Goal: Task Accomplishment & Management: Manage account settings

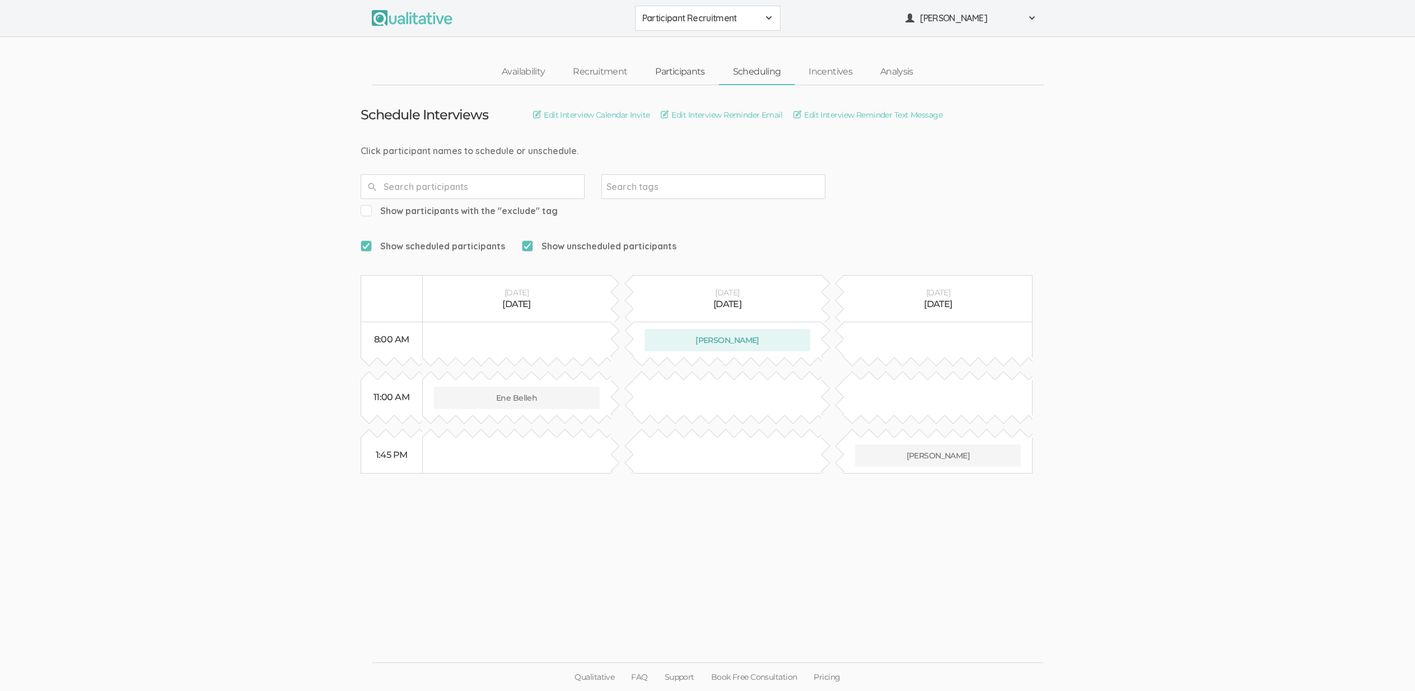
click at [662, 62] on link "Participants" at bounding box center [679, 72] width 77 height 24
click at [675, 71] on link "Participants" at bounding box center [679, 72] width 77 height 24
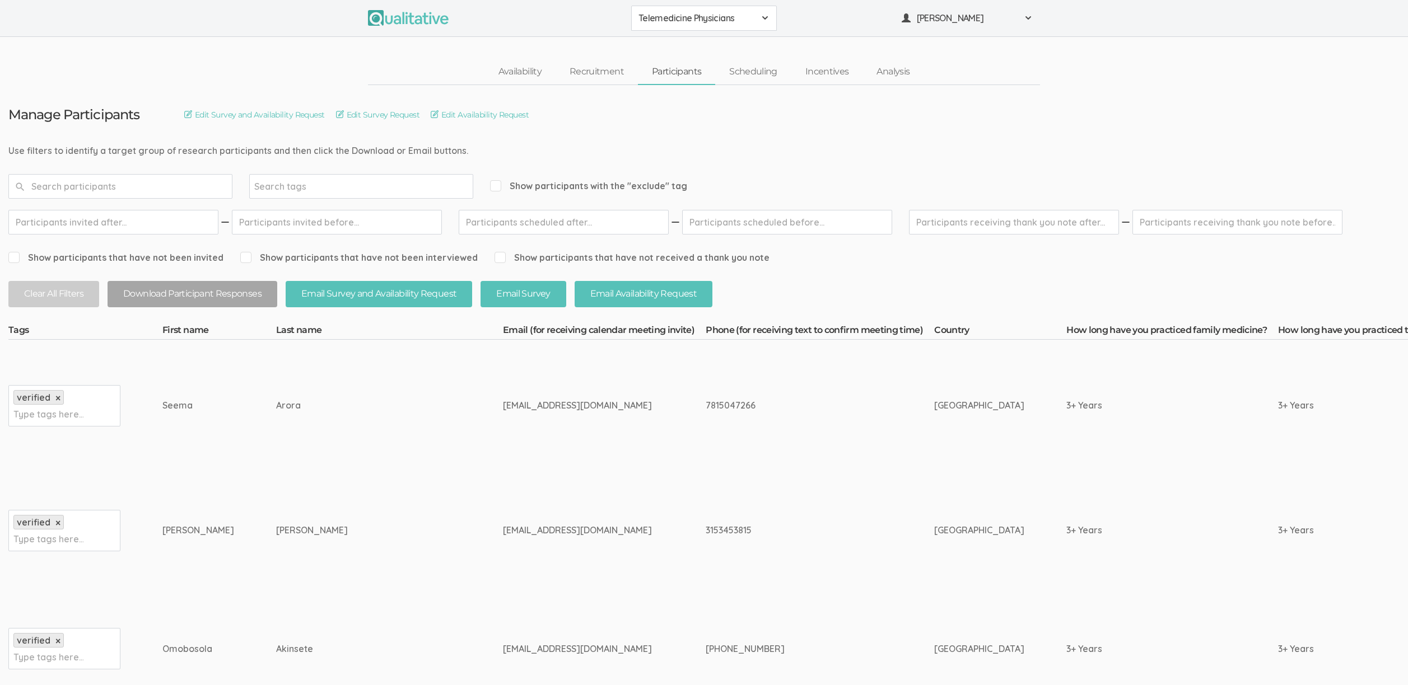
click at [158, 534] on td "verified × Type tags here..." at bounding box center [85, 531] width 154 height 119
click at [167, 533] on div "Bruce" at bounding box center [198, 530] width 72 height 13
click at [168, 533] on div "Bruce" at bounding box center [198, 530] width 72 height 13
copy div "Bruce"
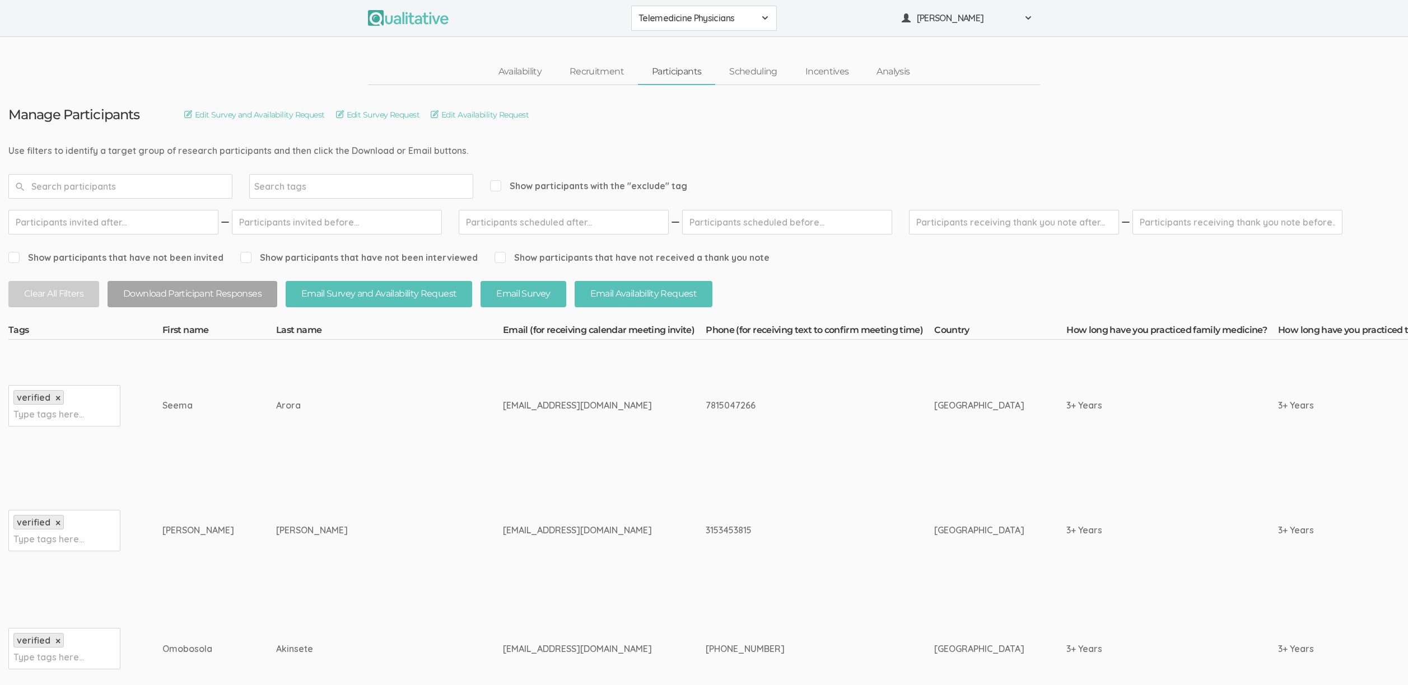
drag, startPoint x: 453, startPoint y: 538, endPoint x: 450, endPoint y: 531, distance: 7.3
click at [503, 538] on td "[EMAIL_ADDRESS][DOMAIN_NAME]" at bounding box center [604, 531] width 203 height 119
click at [758, 67] on link "Scheduling" at bounding box center [753, 72] width 76 height 24
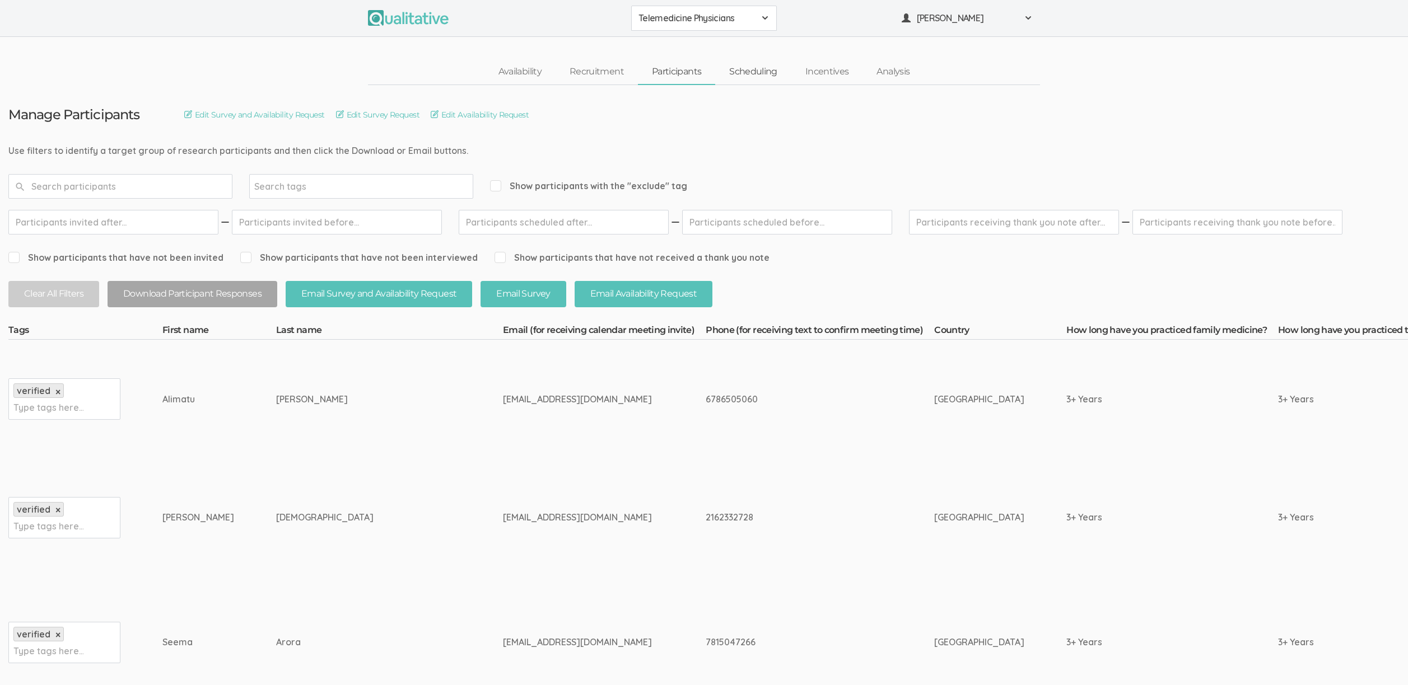
click at [758, 68] on link "Scheduling" at bounding box center [753, 72] width 76 height 24
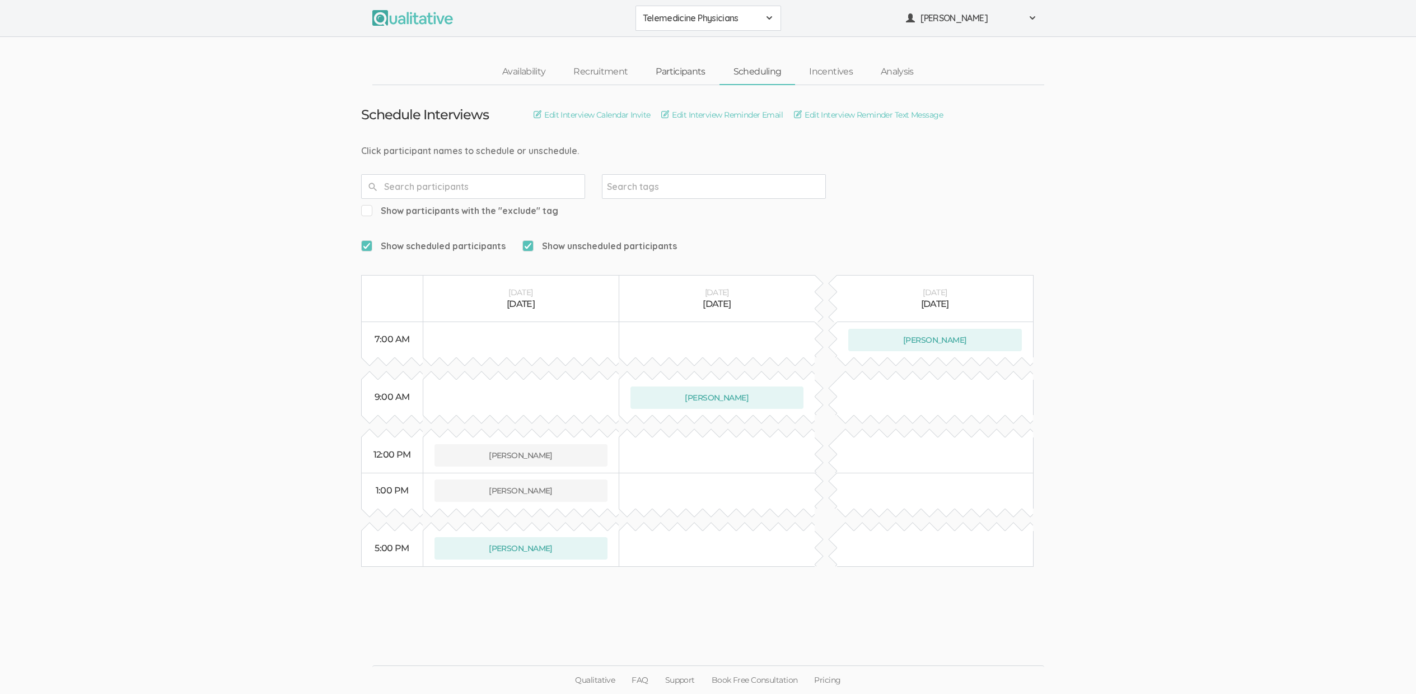
click at [660, 71] on link "Participants" at bounding box center [680, 72] width 77 height 24
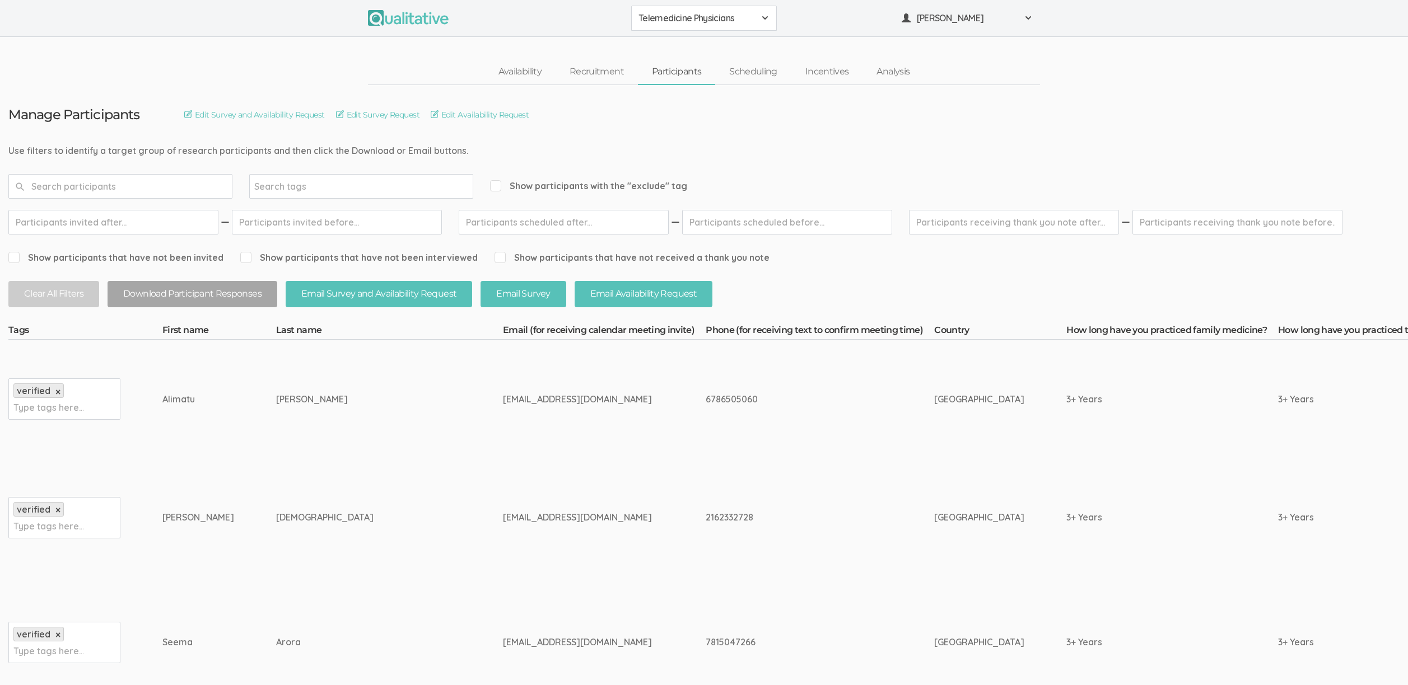
click at [280, 543] on td "[DEMOGRAPHIC_DATA]" at bounding box center [389, 518] width 227 height 119
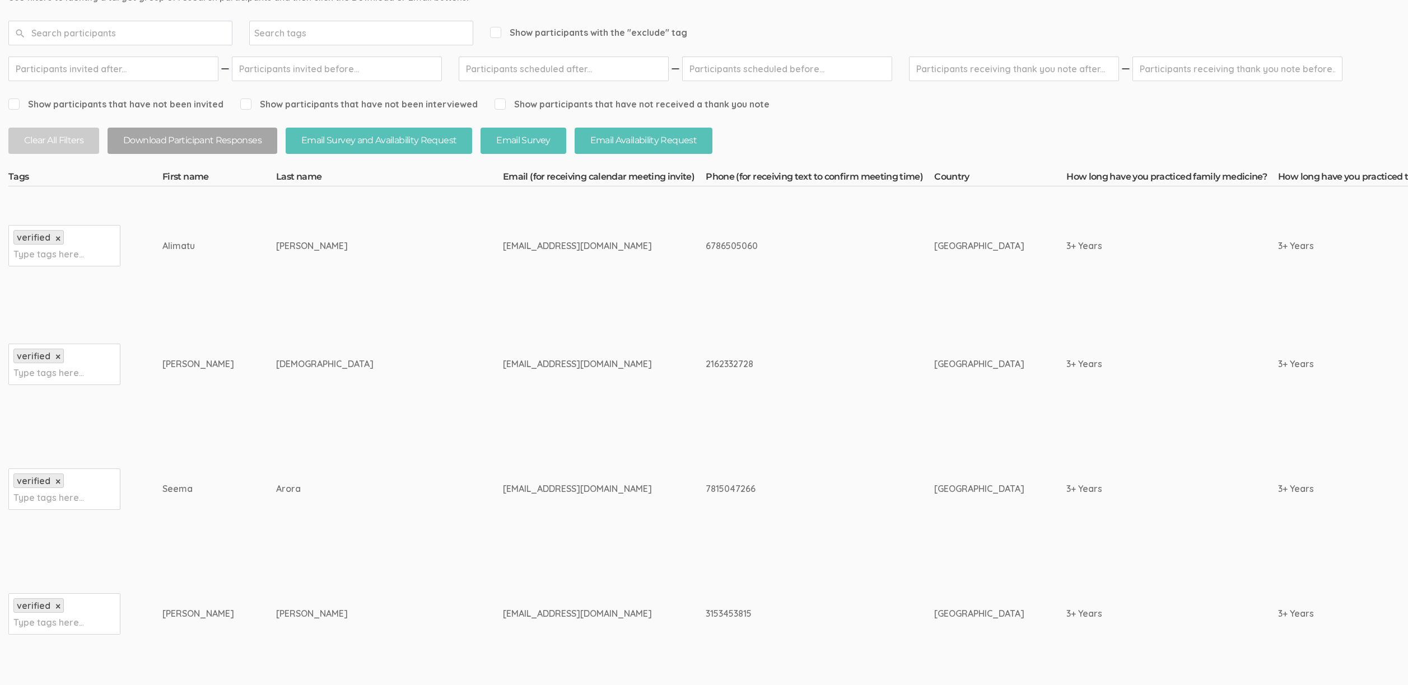
scroll to position [211, 0]
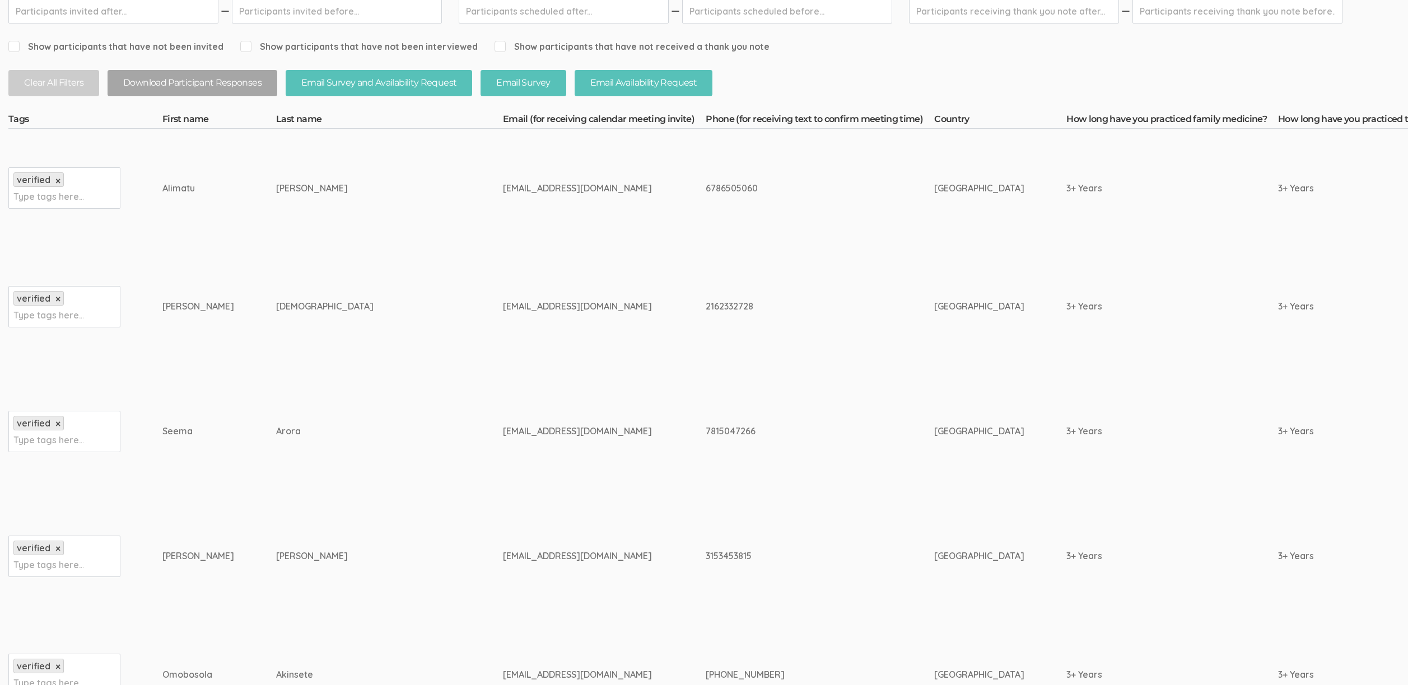
click at [706, 550] on div "3153453815" at bounding box center [799, 556] width 186 height 13
copy div "3153453815"
click at [548, 535] on td "bsilvermd@gmail.com" at bounding box center [604, 556] width 203 height 119
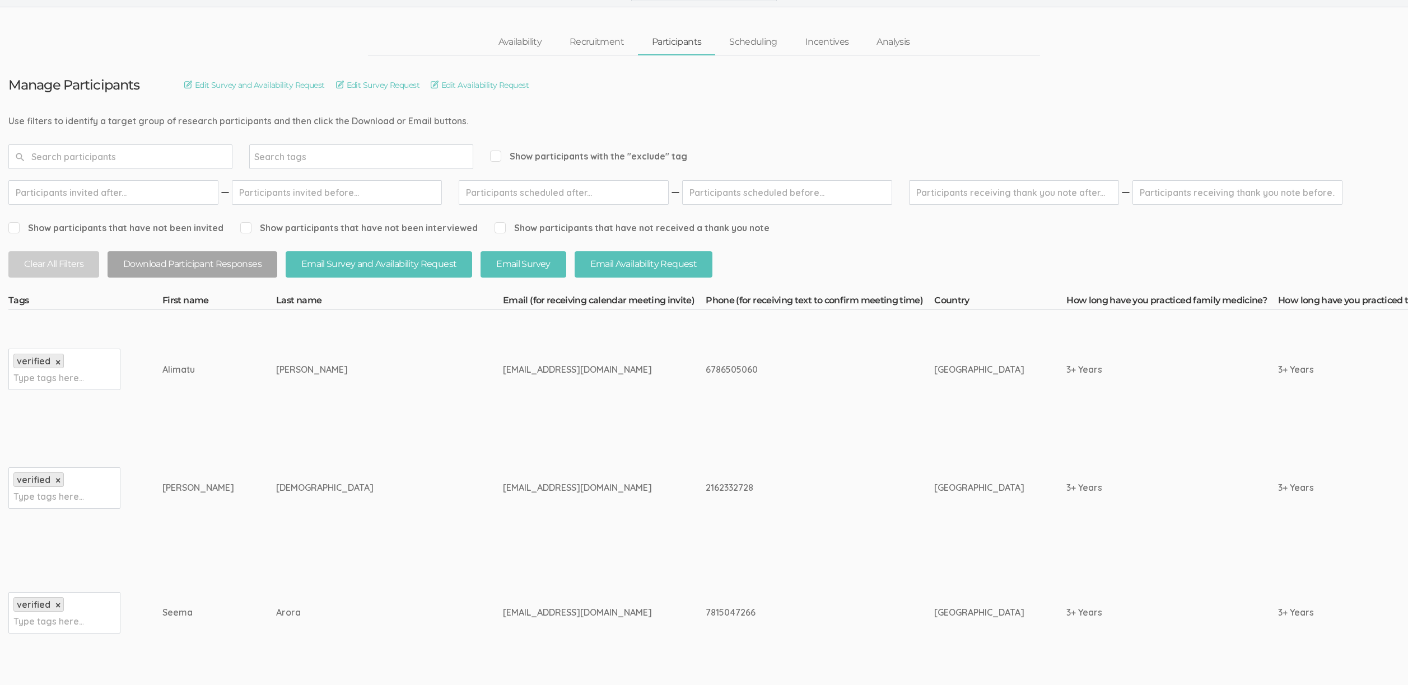
scroll to position [34, 0]
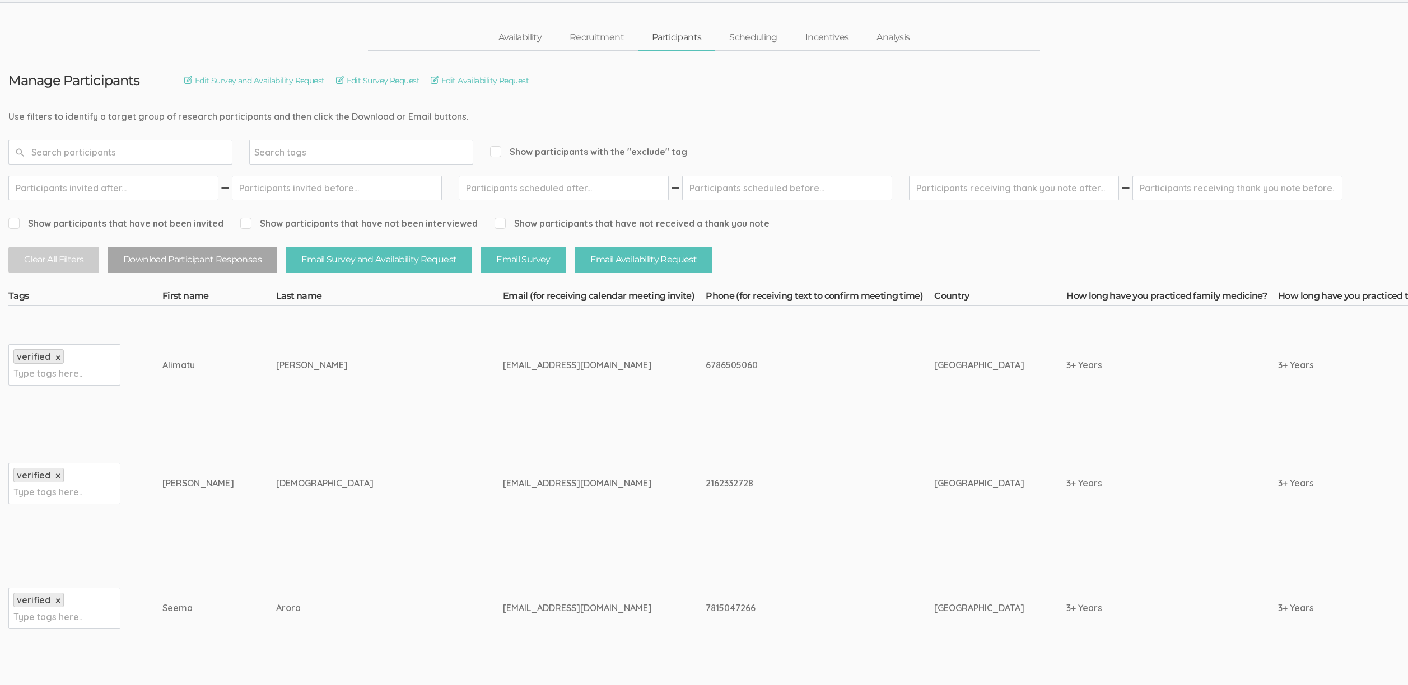
click at [166, 485] on div "Sudhanshu" at bounding box center [198, 483] width 72 height 13
copy div "Sudhanshu"
click at [503, 524] on td "askdrsjain@gmail.com" at bounding box center [604, 484] width 203 height 119
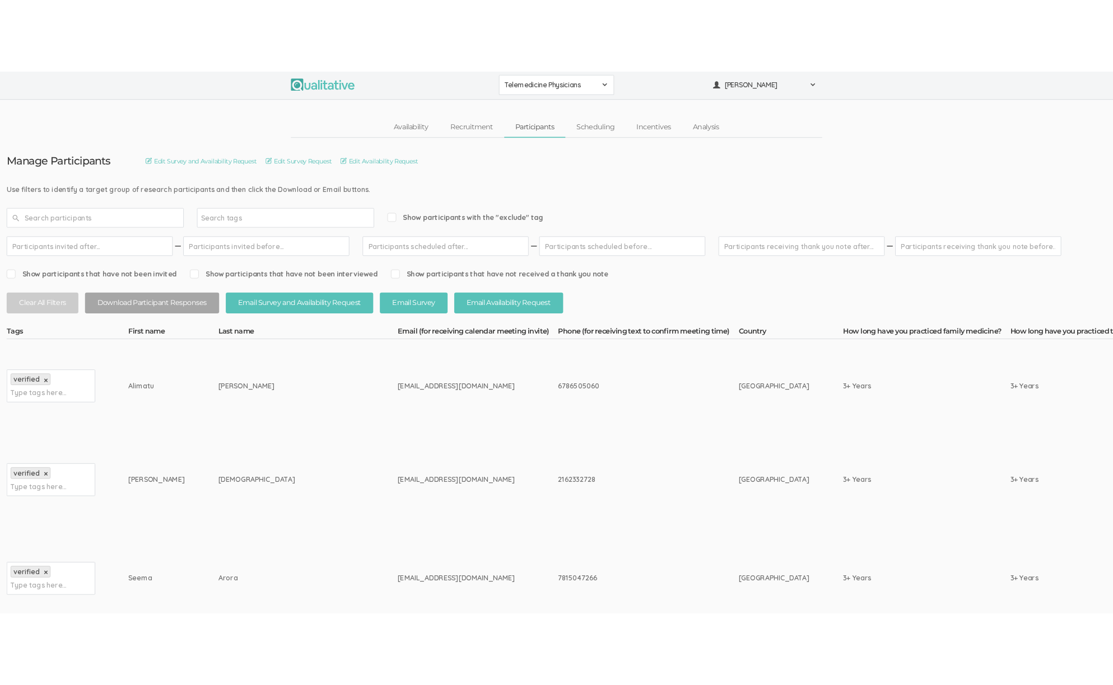
scroll to position [0, 0]
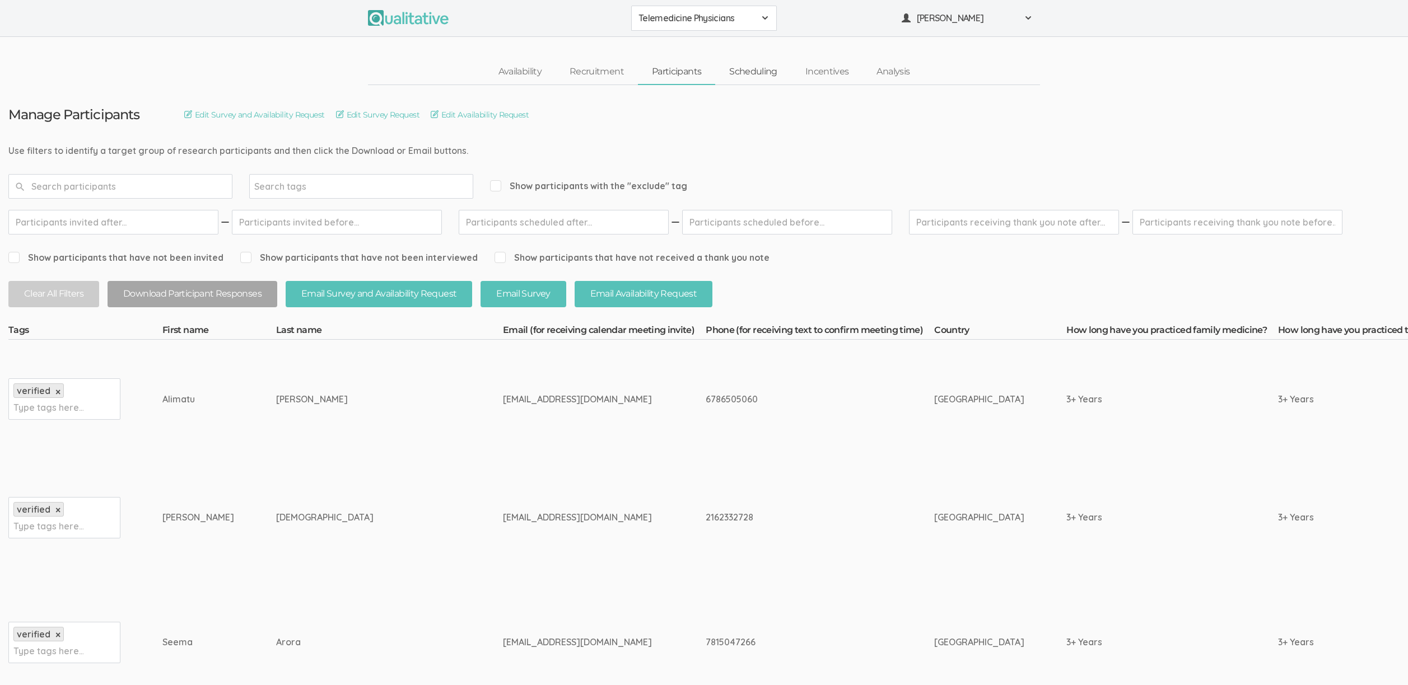
click at [777, 69] on link "Scheduling" at bounding box center [753, 72] width 76 height 24
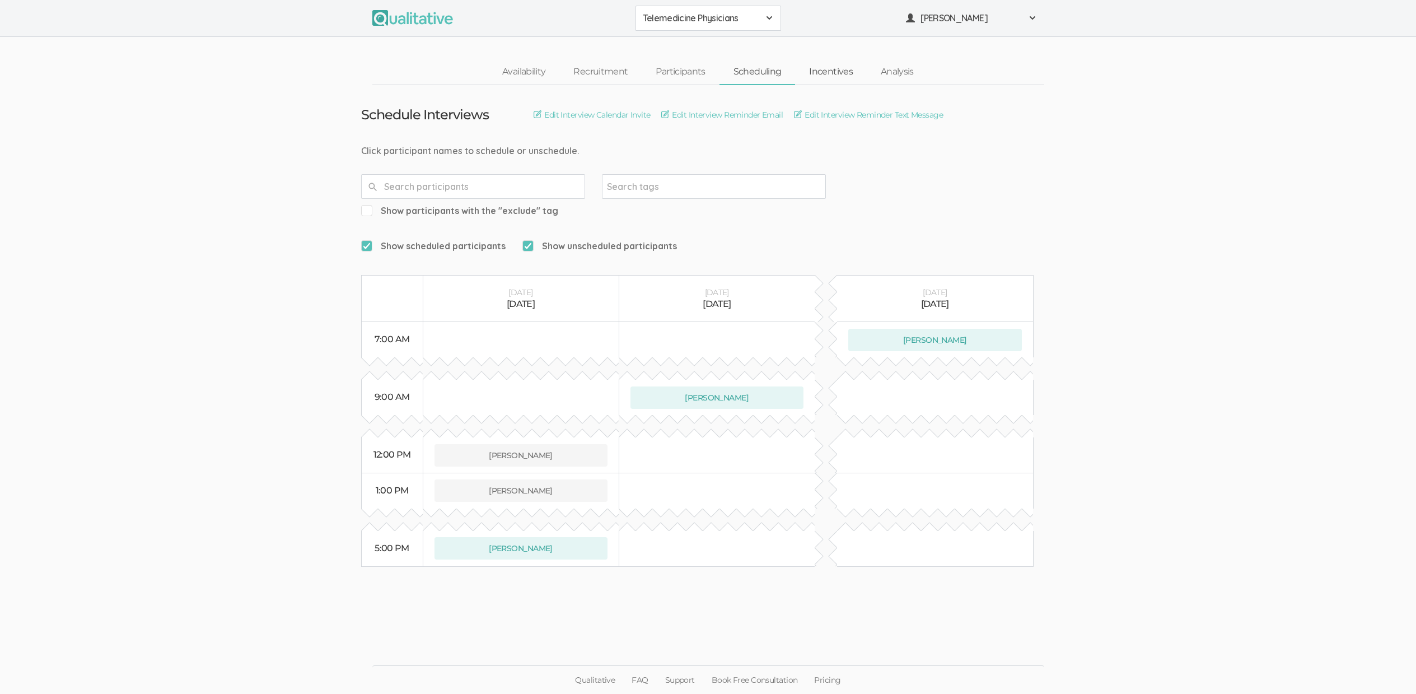
click at [819, 71] on link "Incentives" at bounding box center [831, 72] width 72 height 24
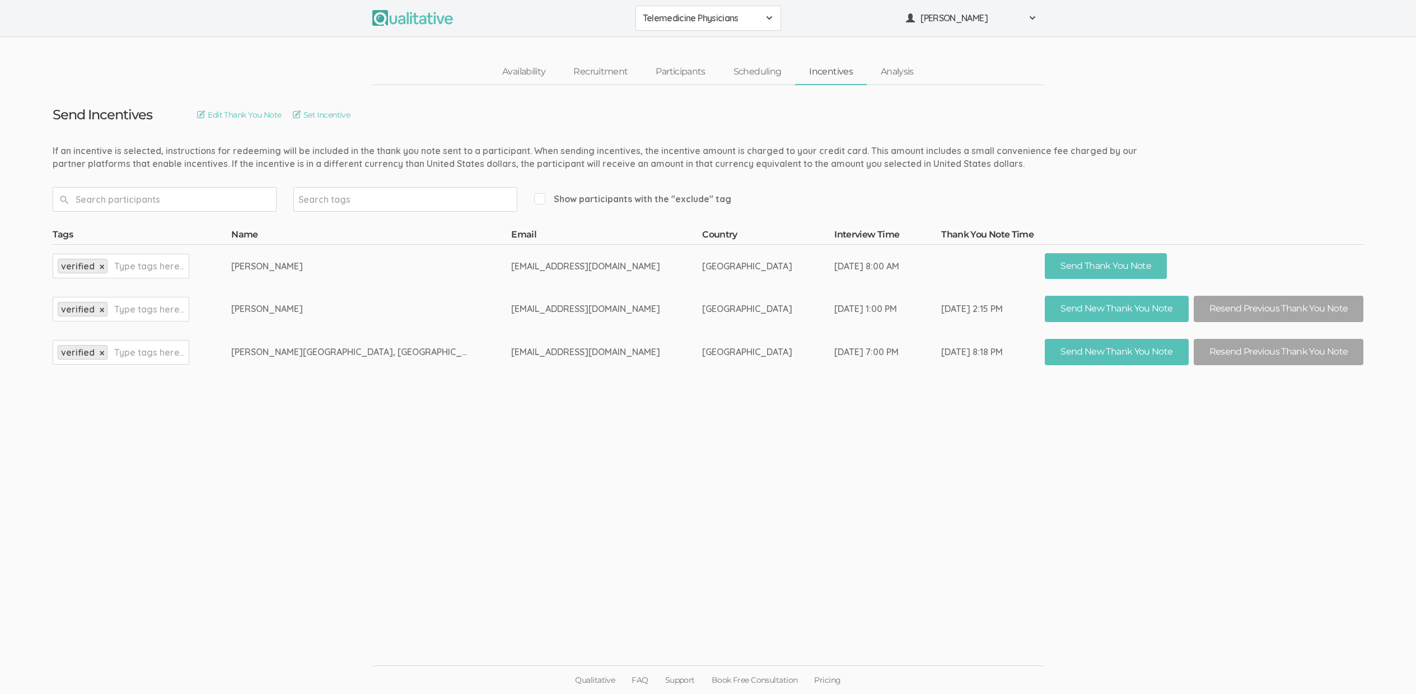
click at [388, 300] on td "Seema Arora" at bounding box center [371, 308] width 280 height 43
click at [511, 307] on td "seemaaroramd@aol.com" at bounding box center [606, 308] width 191 height 43
click at [511, 307] on td "[EMAIL_ADDRESS][DOMAIN_NAME]" at bounding box center [606, 308] width 191 height 43
copy tr "[EMAIL_ADDRESS][DOMAIN_NAME]"
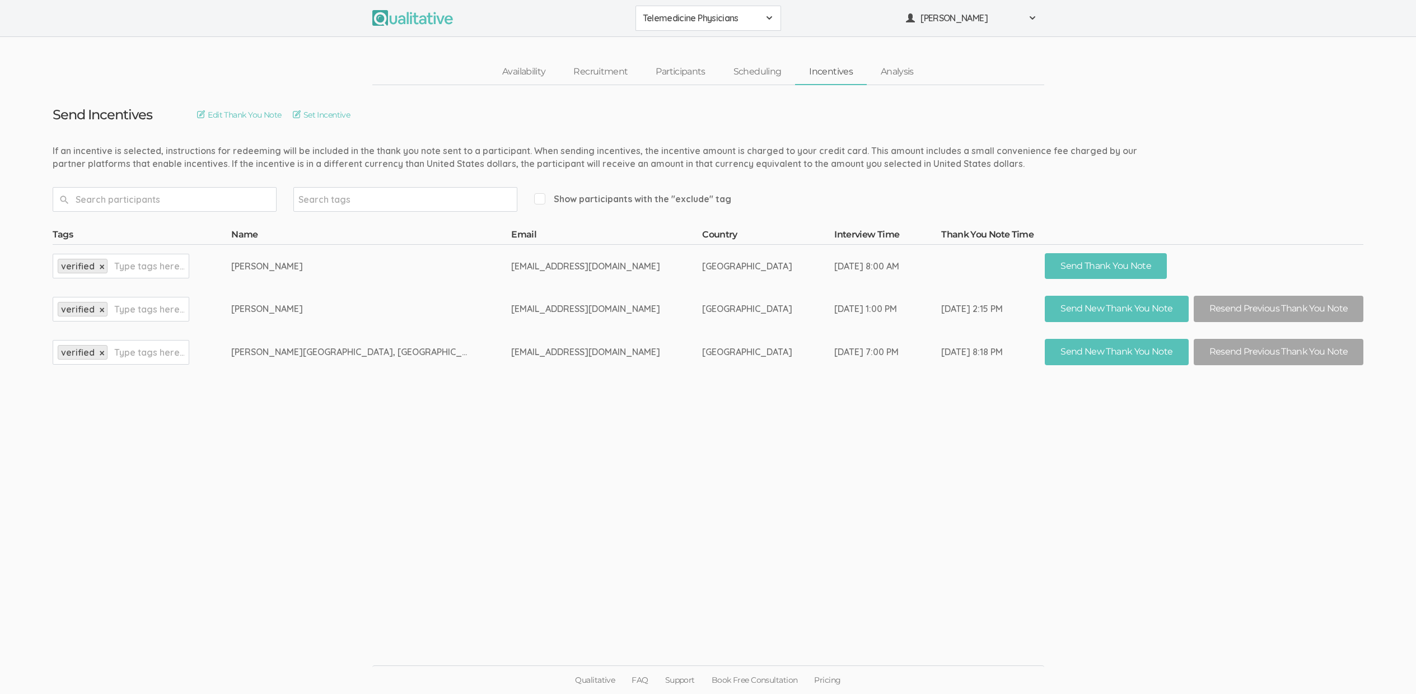
click at [608, 397] on ui-view "Send Incentives Edit Thank You Note Set Incentive Search tags Show participants…" at bounding box center [708, 347] width 1416 height 524
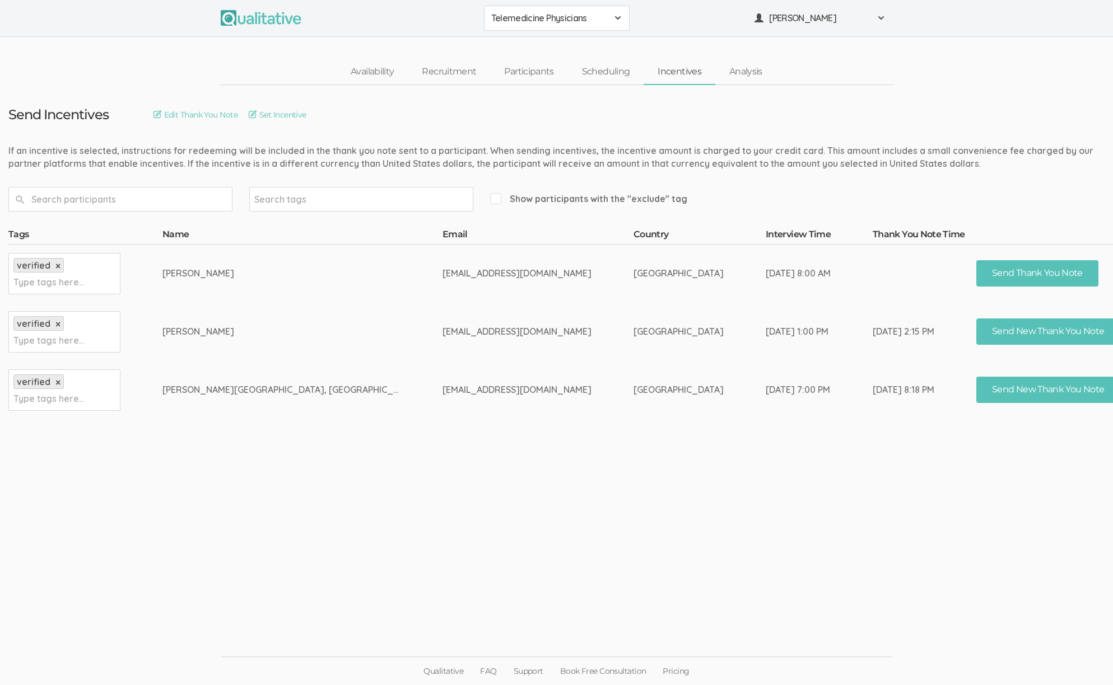
click at [747, 464] on ui-view "Send Incentives Edit Thank You Note Set Incentive Search tags Show participants…" at bounding box center [556, 343] width 1113 height 516
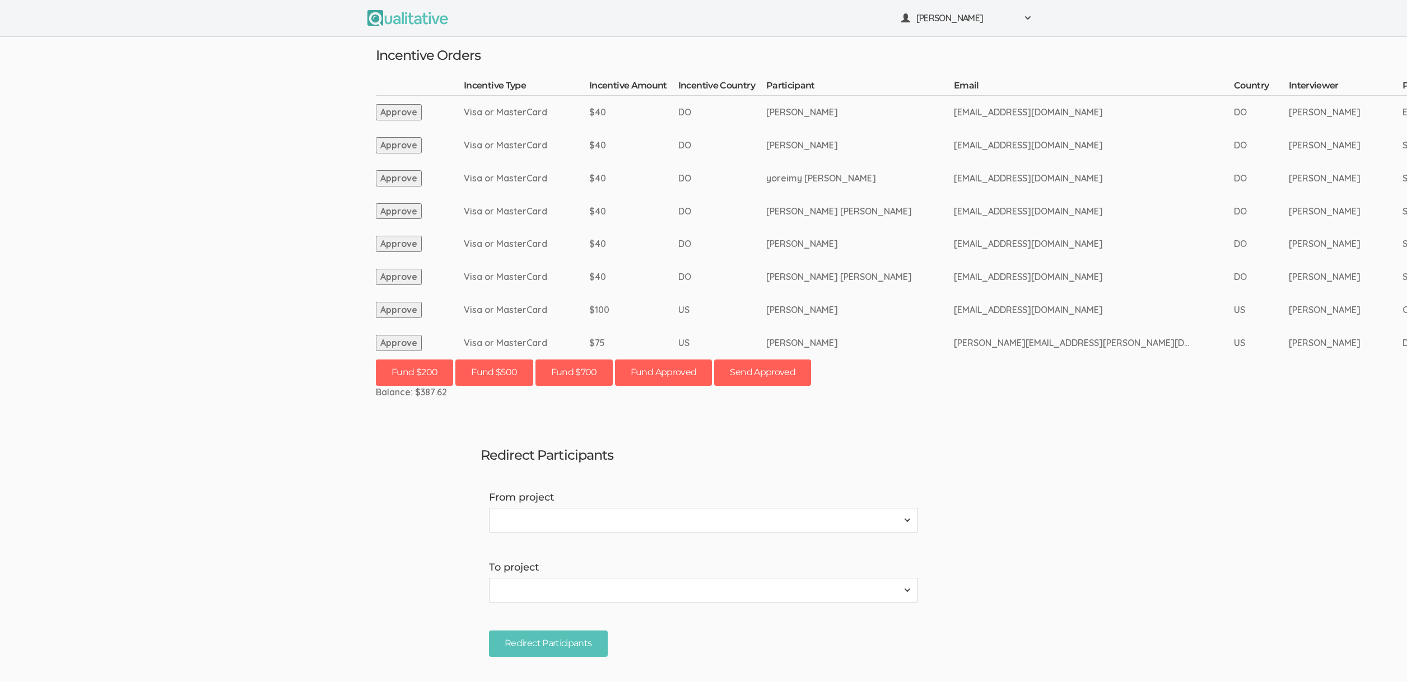
click at [742, 175] on td "DO" at bounding box center [722, 178] width 88 height 33
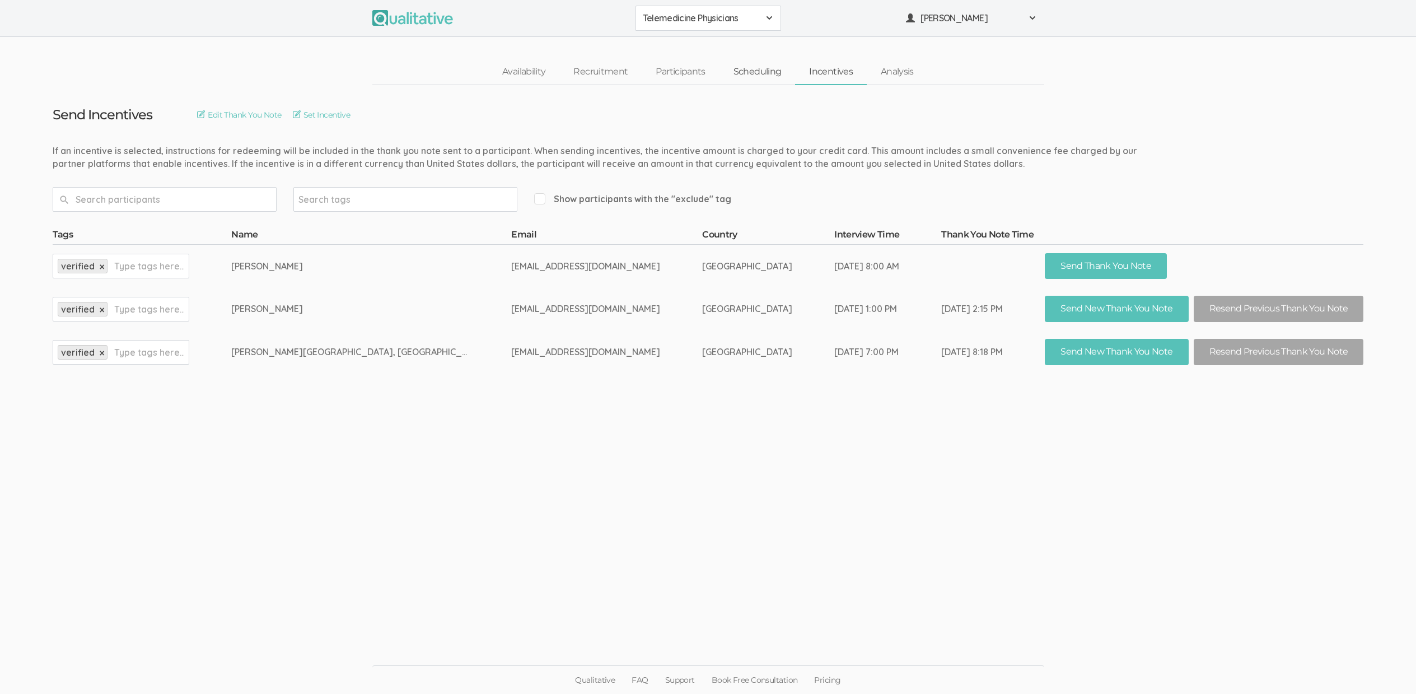
click at [754, 63] on link "Scheduling" at bounding box center [758, 72] width 76 height 24
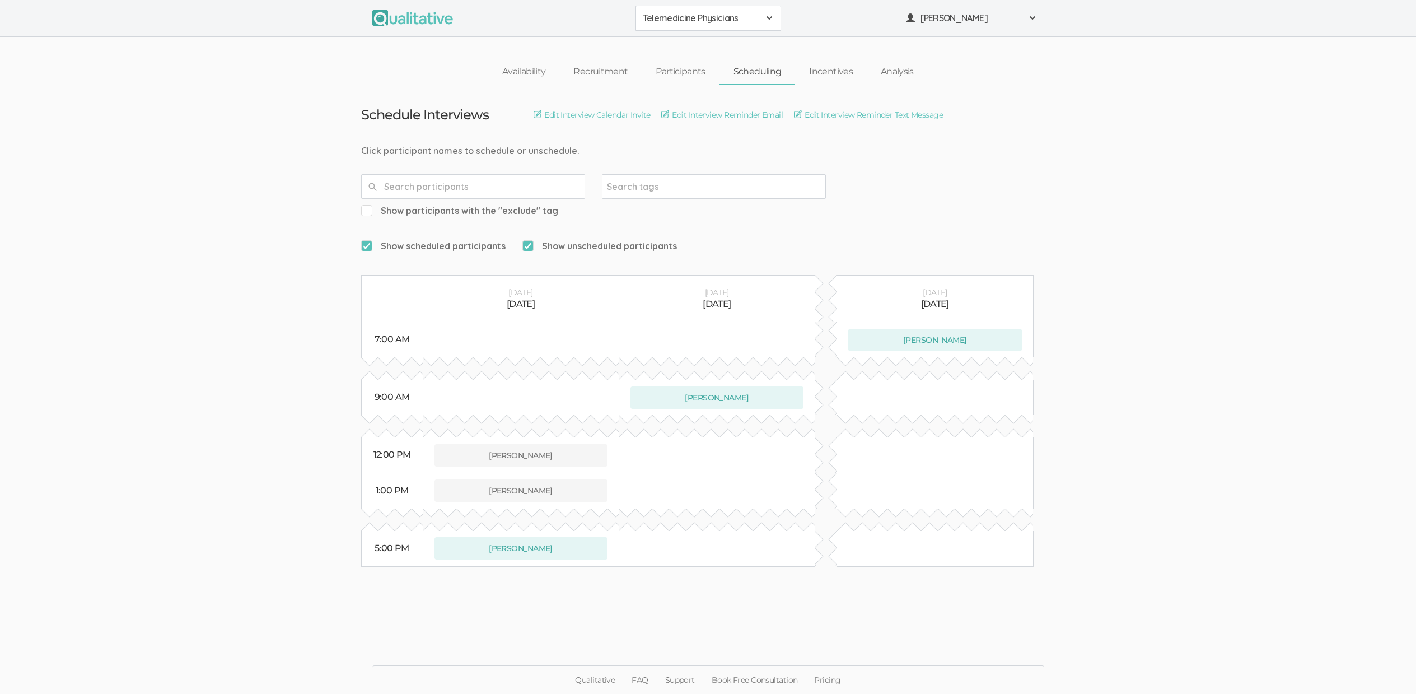
click at [46, 397] on ui-view "Schedule Interviews Edit Interview Calendar Invite Edit Interview Reminder Emai…" at bounding box center [708, 347] width 1416 height 524
click at [29, 407] on ui-view "Schedule Interviews Edit Interview Calendar Invite Edit Interview Reminder Emai…" at bounding box center [708, 347] width 1416 height 524
click at [1121, 539] on ui-view "Schedule Interviews Edit Interview Calendar Invite Edit Interview Reminder Emai…" at bounding box center [708, 347] width 1416 height 524
click at [678, 74] on link "Participants" at bounding box center [680, 72] width 77 height 24
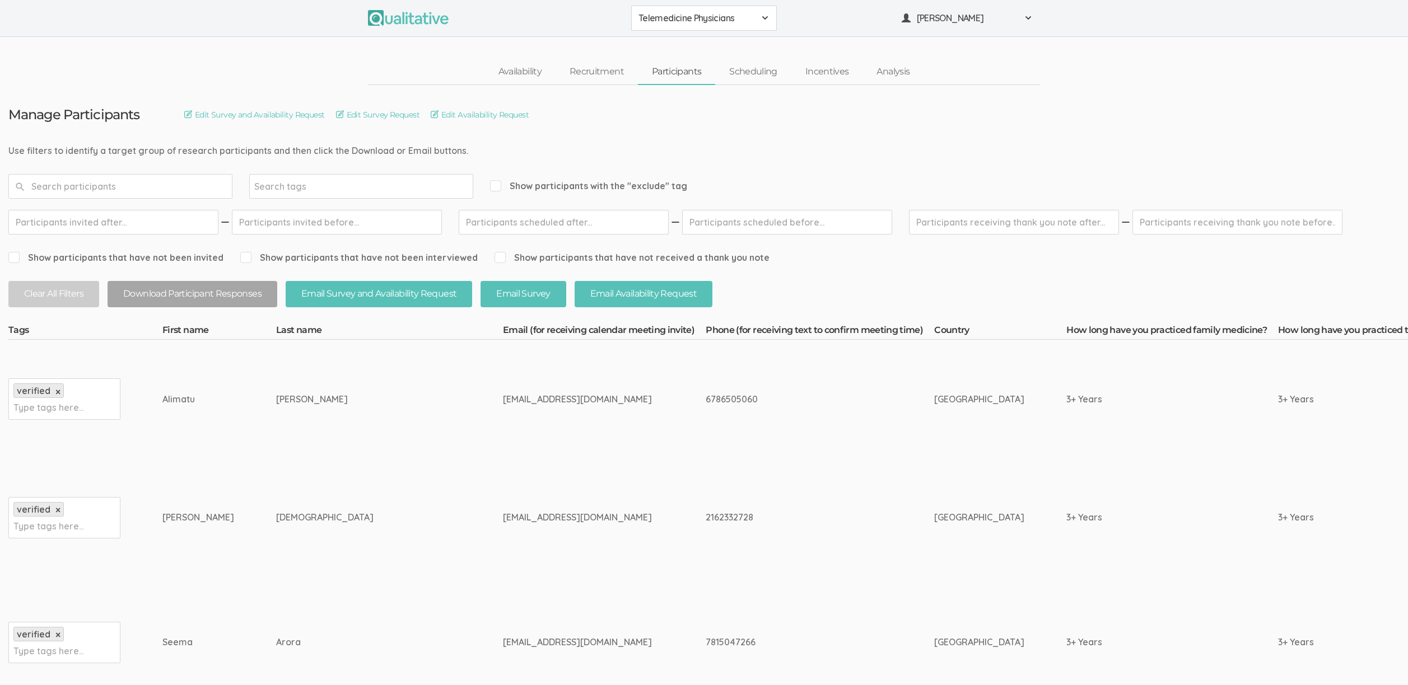
click at [638, 190] on span "Show participants with the "exclude" tag" at bounding box center [588, 186] width 197 height 13
click at [497, 189] on input "Show participants with the "exclude" tag" at bounding box center [493, 185] width 7 height 7
click at [619, 179] on div "Show participants with the "exclude" tag" at bounding box center [588, 186] width 197 height 24
click at [615, 189] on span "Show participants with the "exclude" tag" at bounding box center [588, 186] width 197 height 13
click at [497, 189] on input "Show participants with the "exclude" tag" at bounding box center [493, 185] width 7 height 7
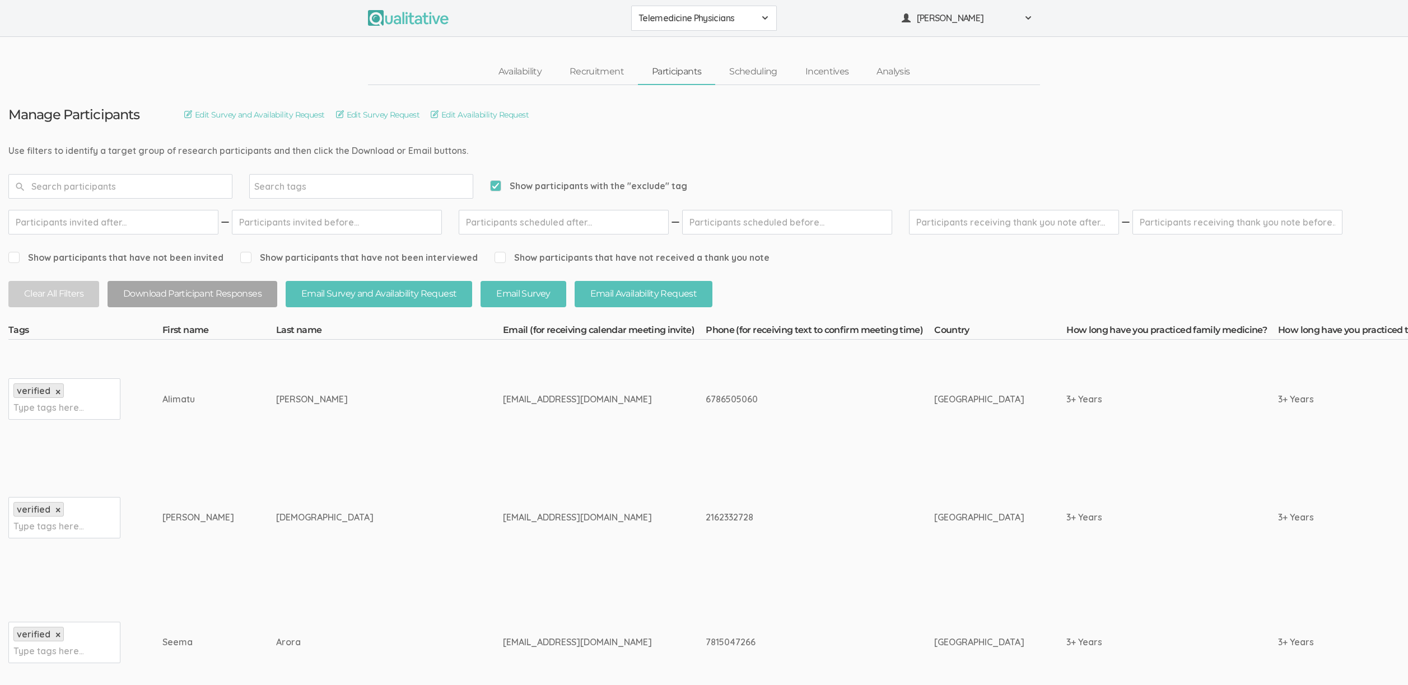
checkbox input "false"
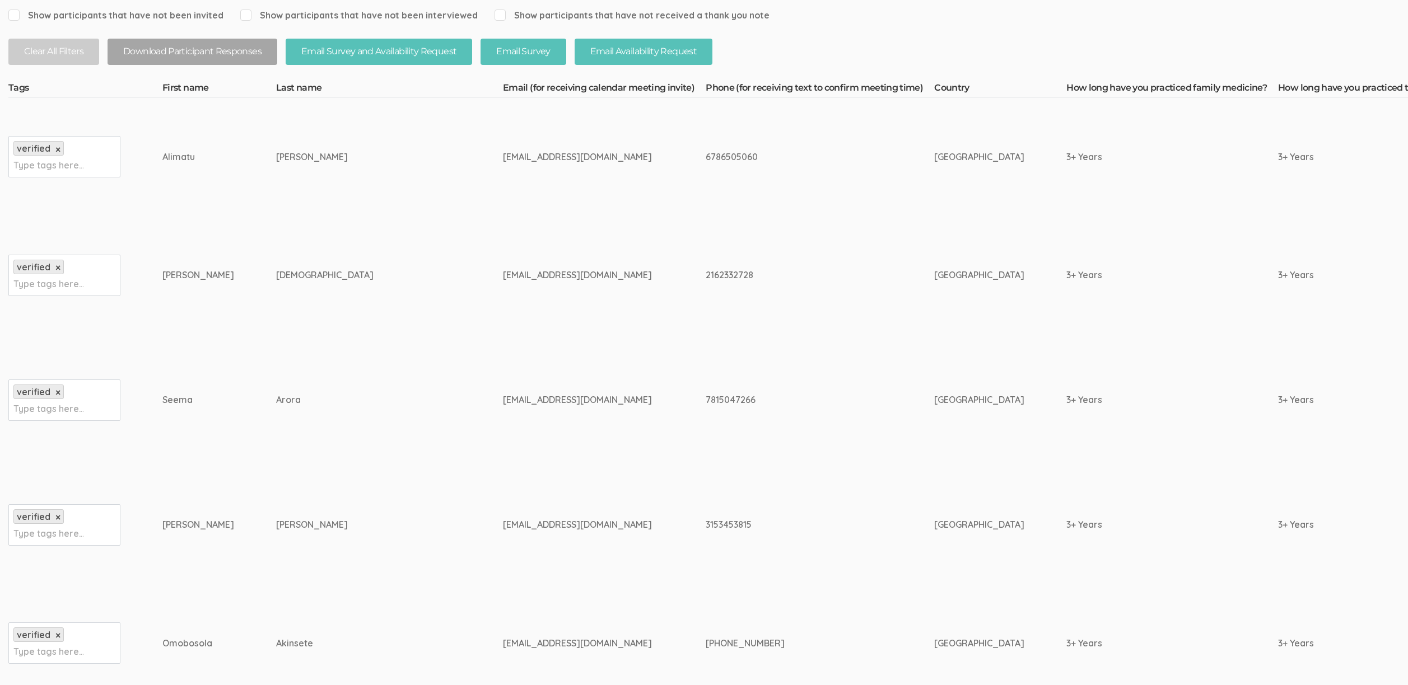
scroll to position [242, 0]
click at [174, 278] on div "Sudhanshu" at bounding box center [198, 275] width 72 height 13
click at [175, 277] on div "Sudhanshu" at bounding box center [198, 275] width 72 height 13
click at [182, 281] on div "Sudhanshu" at bounding box center [198, 275] width 72 height 13
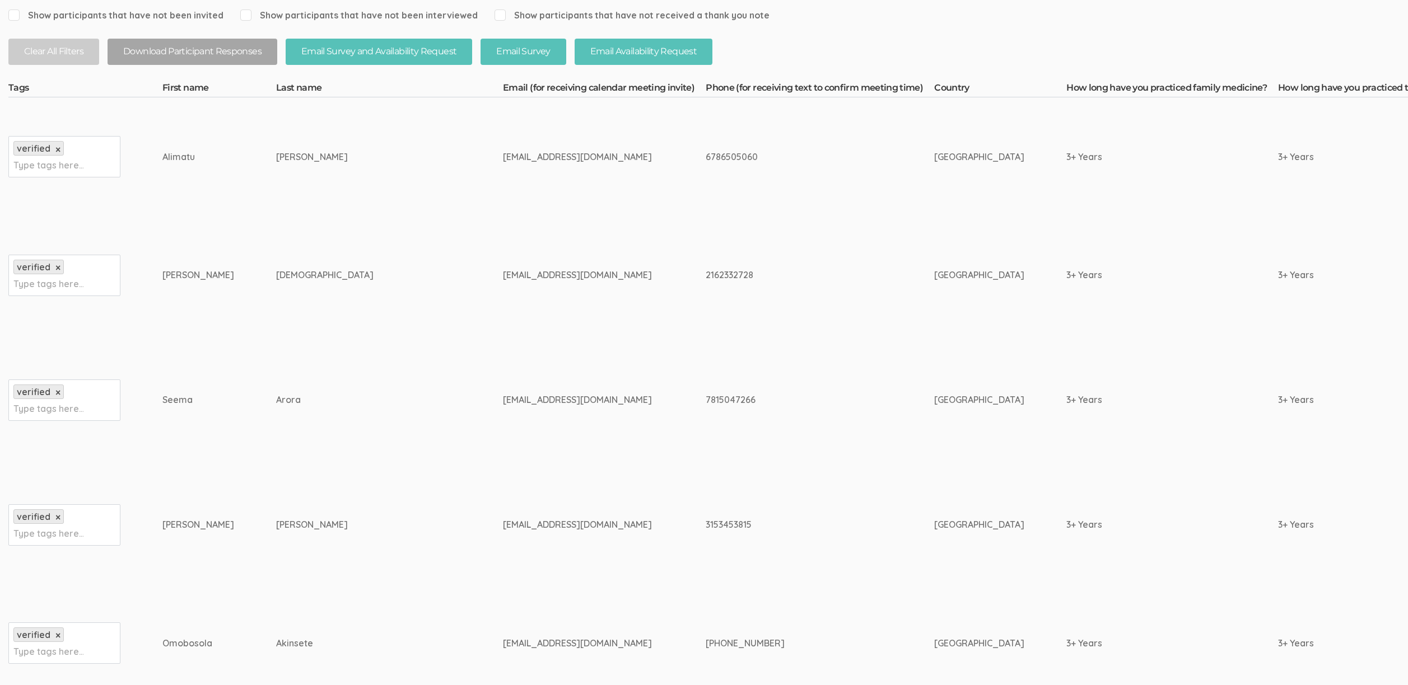
copy div "Sudhanshu"
click at [530, 362] on td "[EMAIL_ADDRESS][DOMAIN_NAME]" at bounding box center [604, 400] width 203 height 131
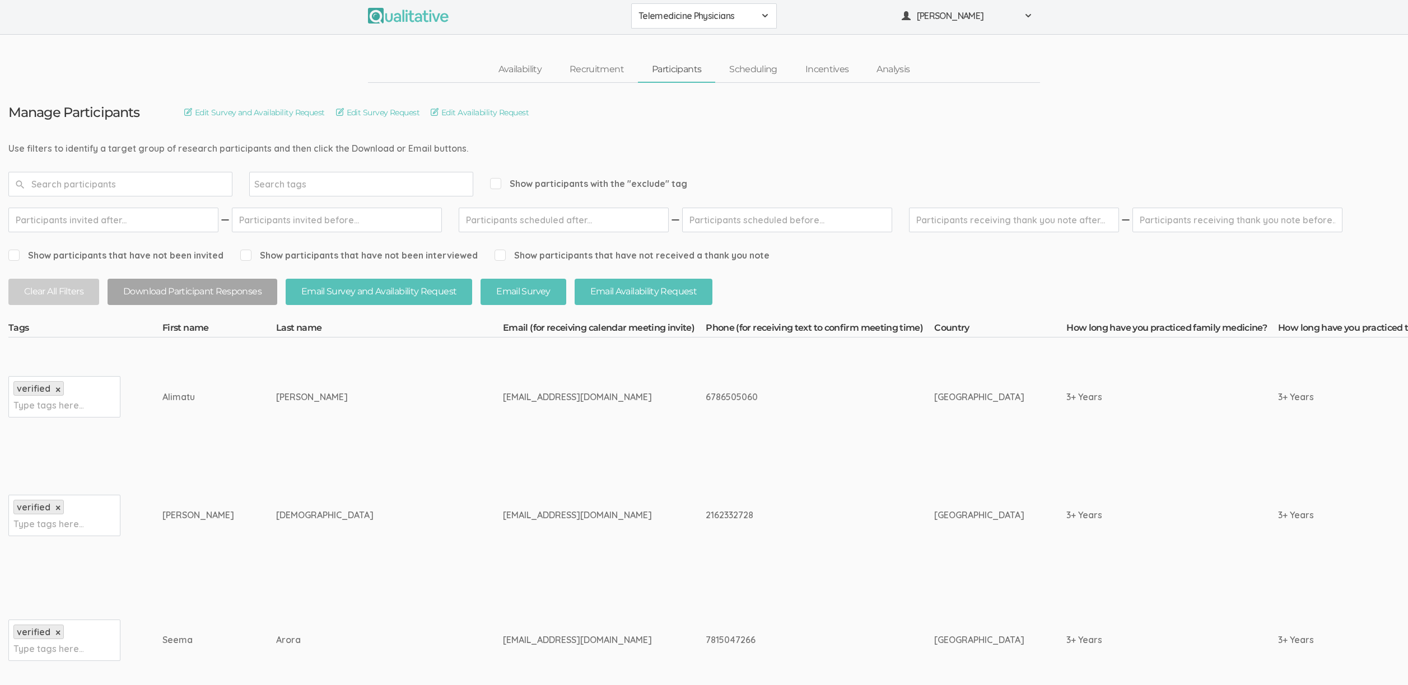
scroll to position [0, 0]
click at [706, 530] on td "2162332728" at bounding box center [820, 518] width 228 height 119
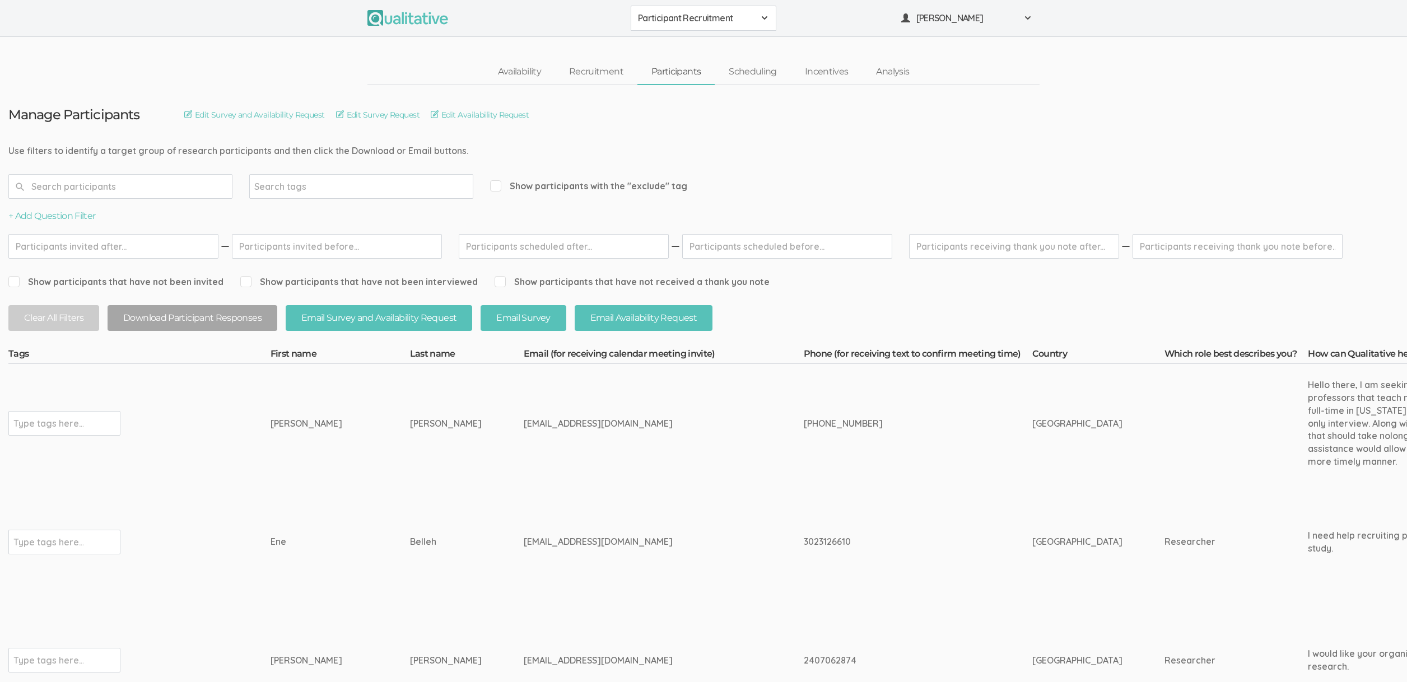
click at [303, 479] on td "Ingrid" at bounding box center [339, 423] width 139 height 119
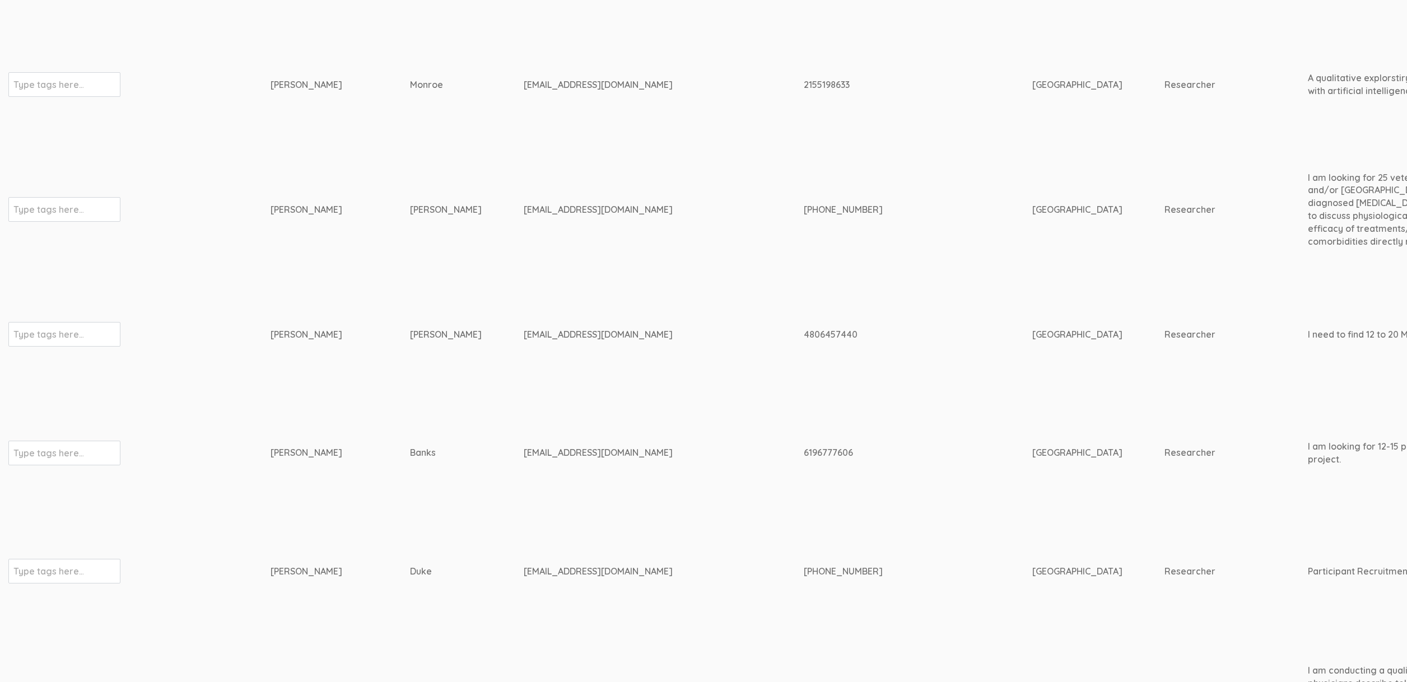
scroll to position [1369, 0]
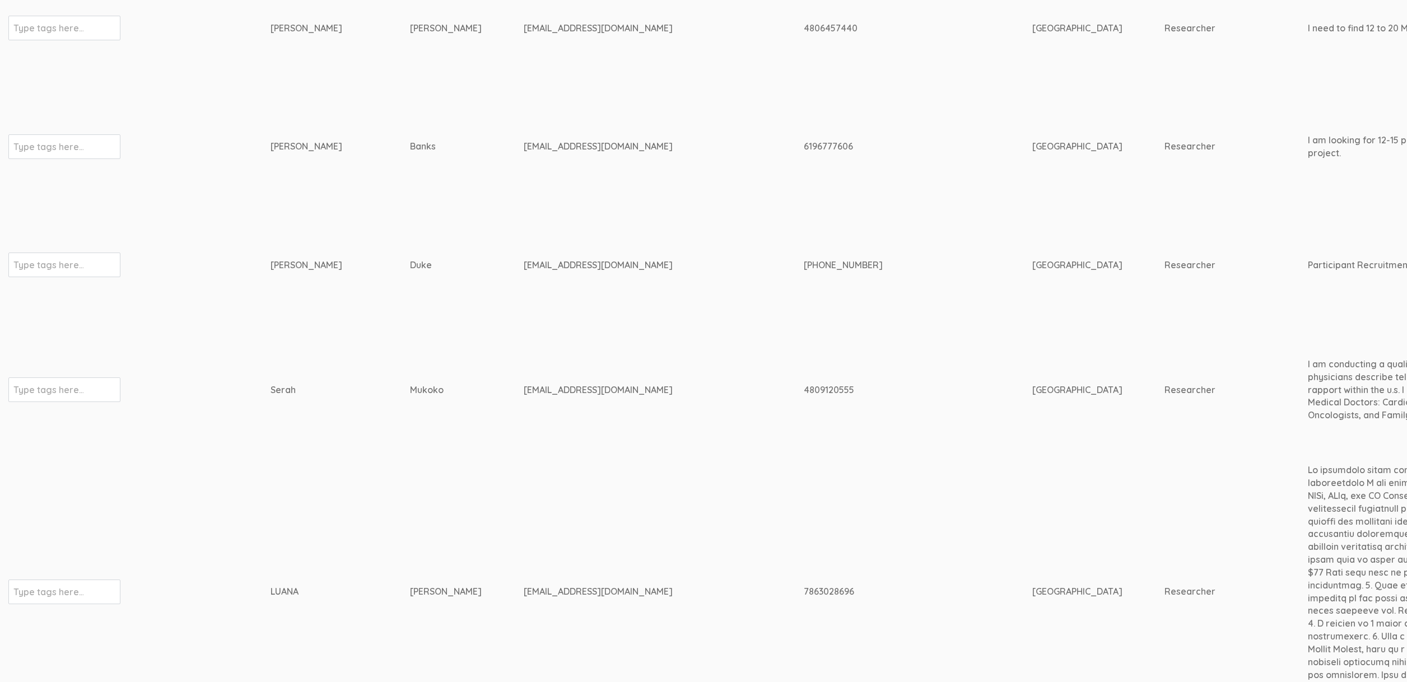
click at [524, 390] on div "mukokoserah@yahoo.com" at bounding box center [643, 390] width 238 height 13
copy tr "[EMAIL_ADDRESS][DOMAIN_NAME]"
click at [340, 261] on td "[PERSON_NAME]" at bounding box center [339, 265] width 139 height 119
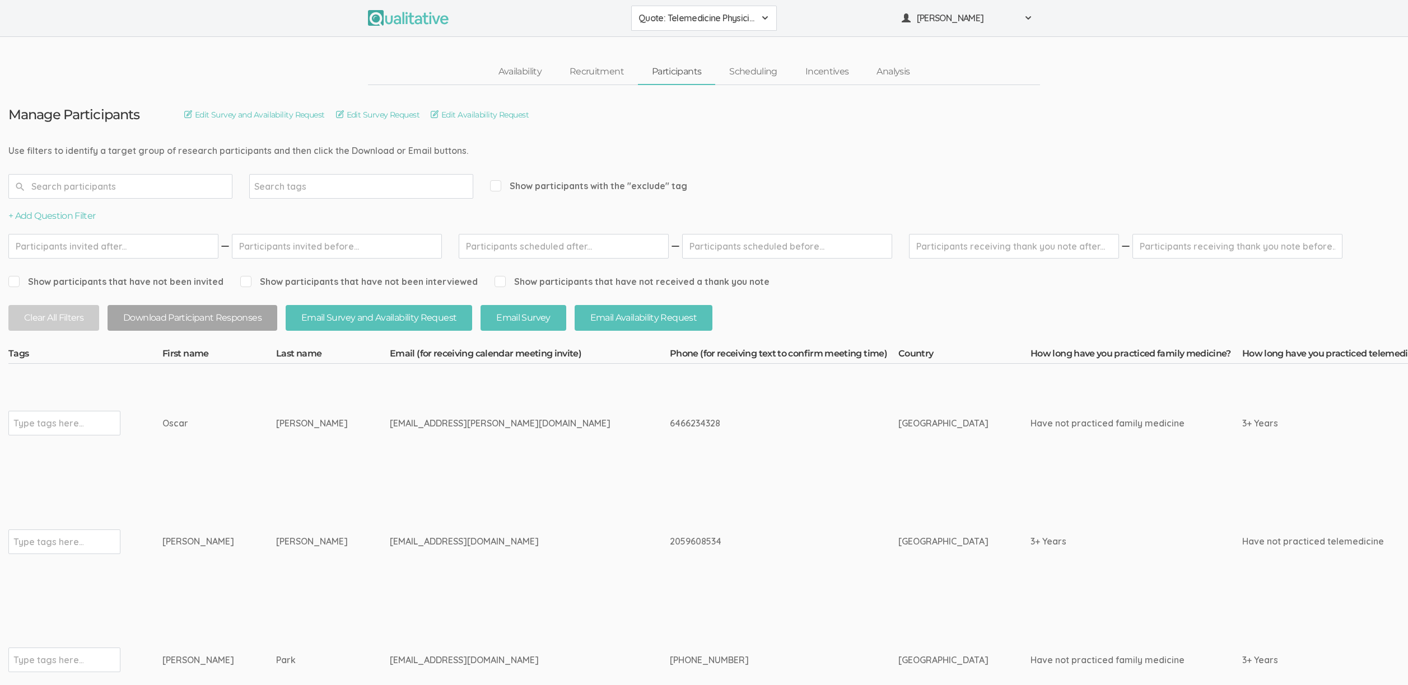
click at [583, 186] on span "Show participants with the "exclude" tag" at bounding box center [588, 186] width 197 height 13
click at [497, 186] on input "Show participants with the "exclude" tag" at bounding box center [493, 185] width 7 height 7
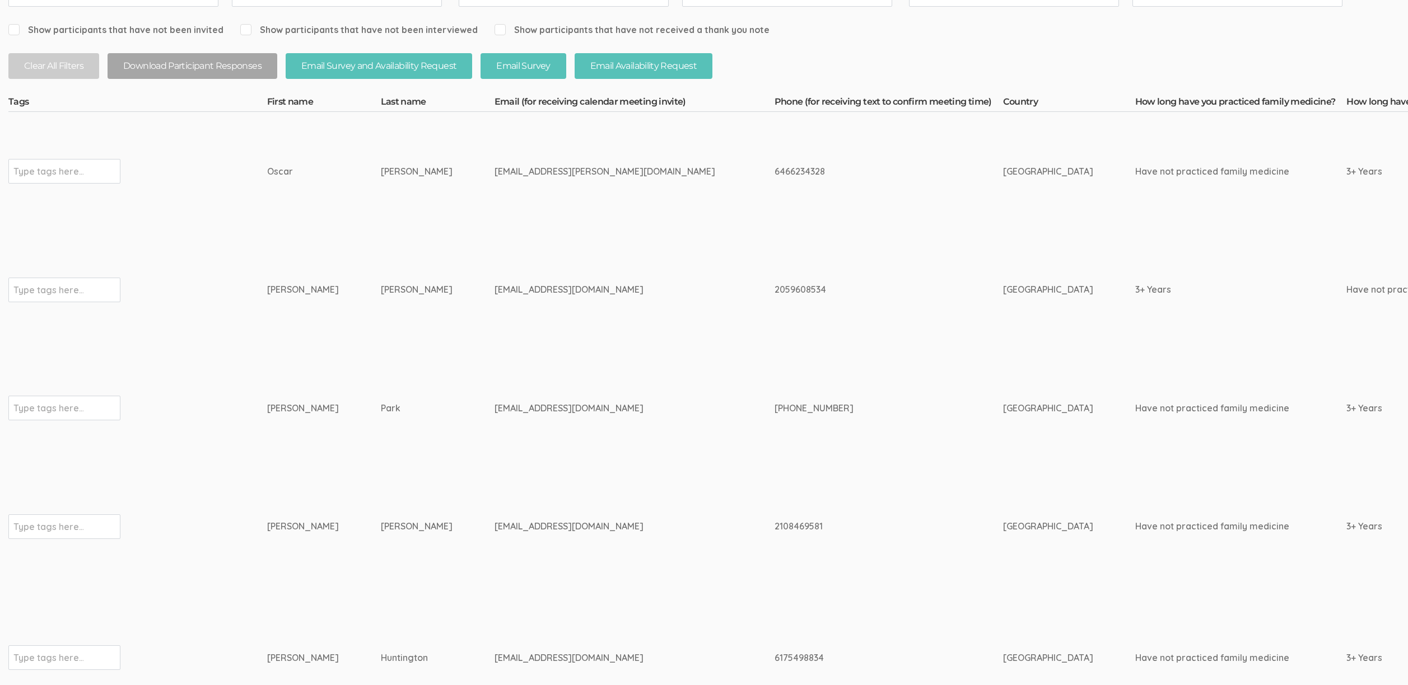
scroll to position [135, 0]
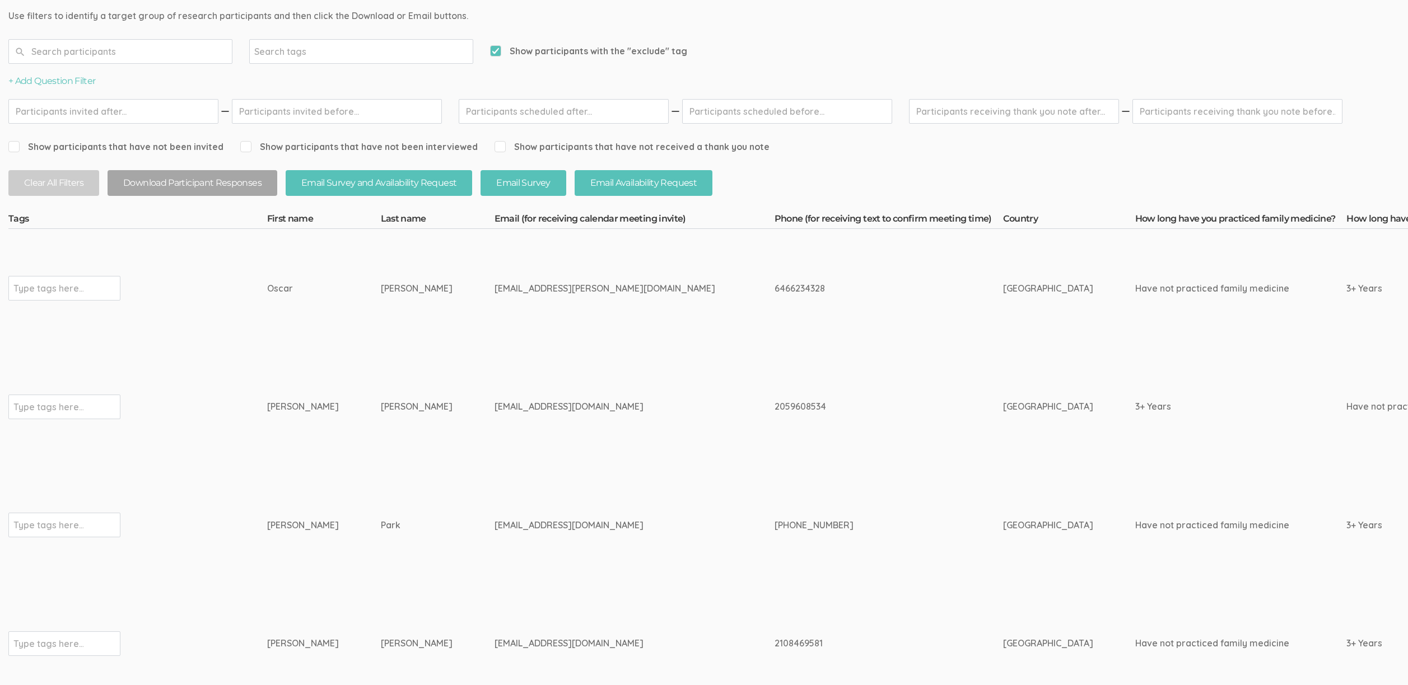
click at [637, 49] on span "Show participants with the "exclude" tag" at bounding box center [588, 51] width 197 height 13
click at [497, 49] on input "Show participants with the "exclude" tag" at bounding box center [493, 50] width 7 height 7
checkbox input "false"
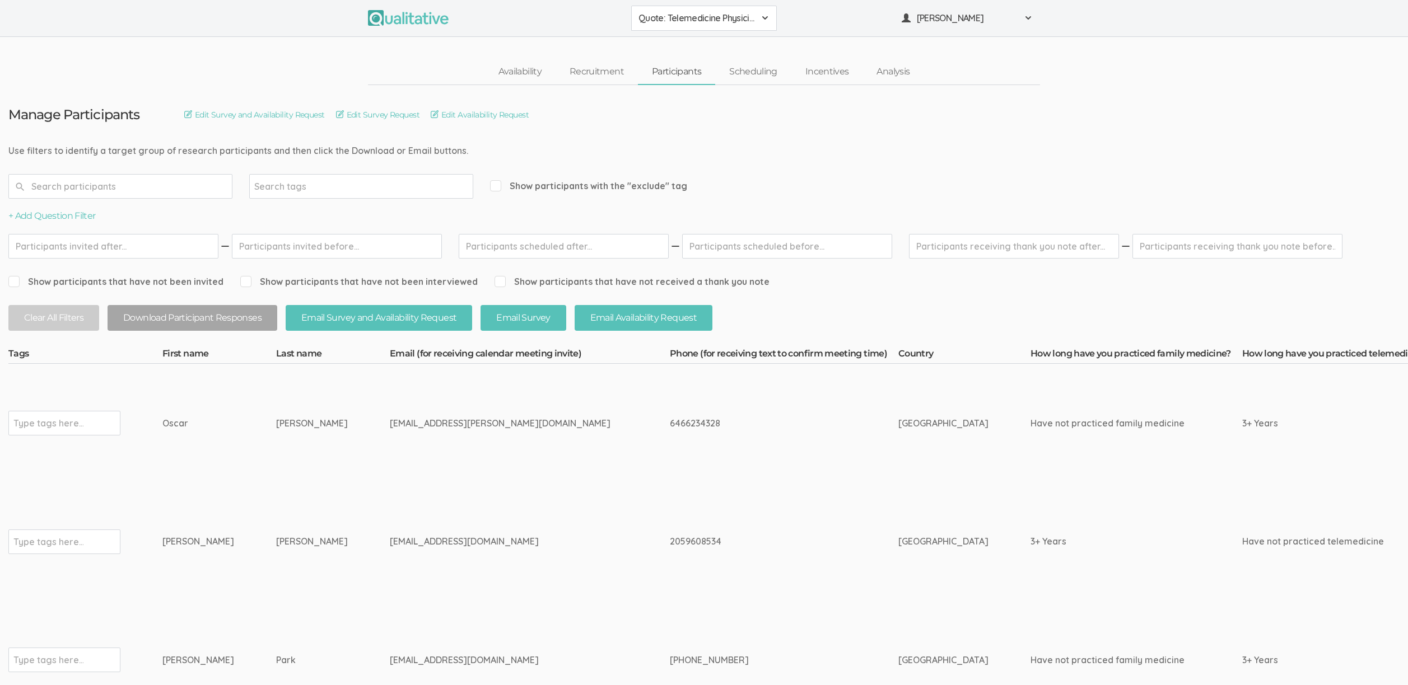
click at [473, 553] on td "[EMAIL_ADDRESS][DOMAIN_NAME]" at bounding box center [530, 542] width 280 height 119
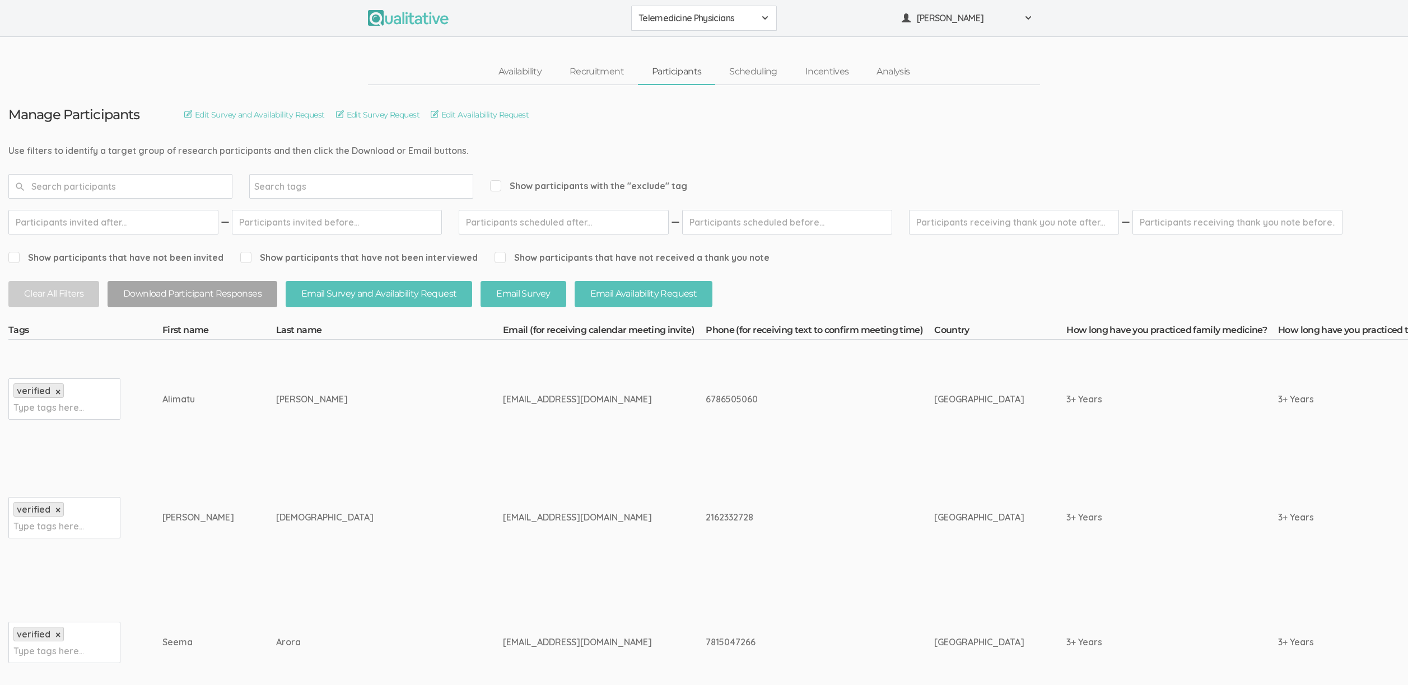
drag, startPoint x: 332, startPoint y: 404, endPoint x: 165, endPoint y: 401, distance: 166.9
copy tr "Alimatu Garuba-Sedenu"
click at [752, 71] on link "Scheduling" at bounding box center [753, 72] width 76 height 24
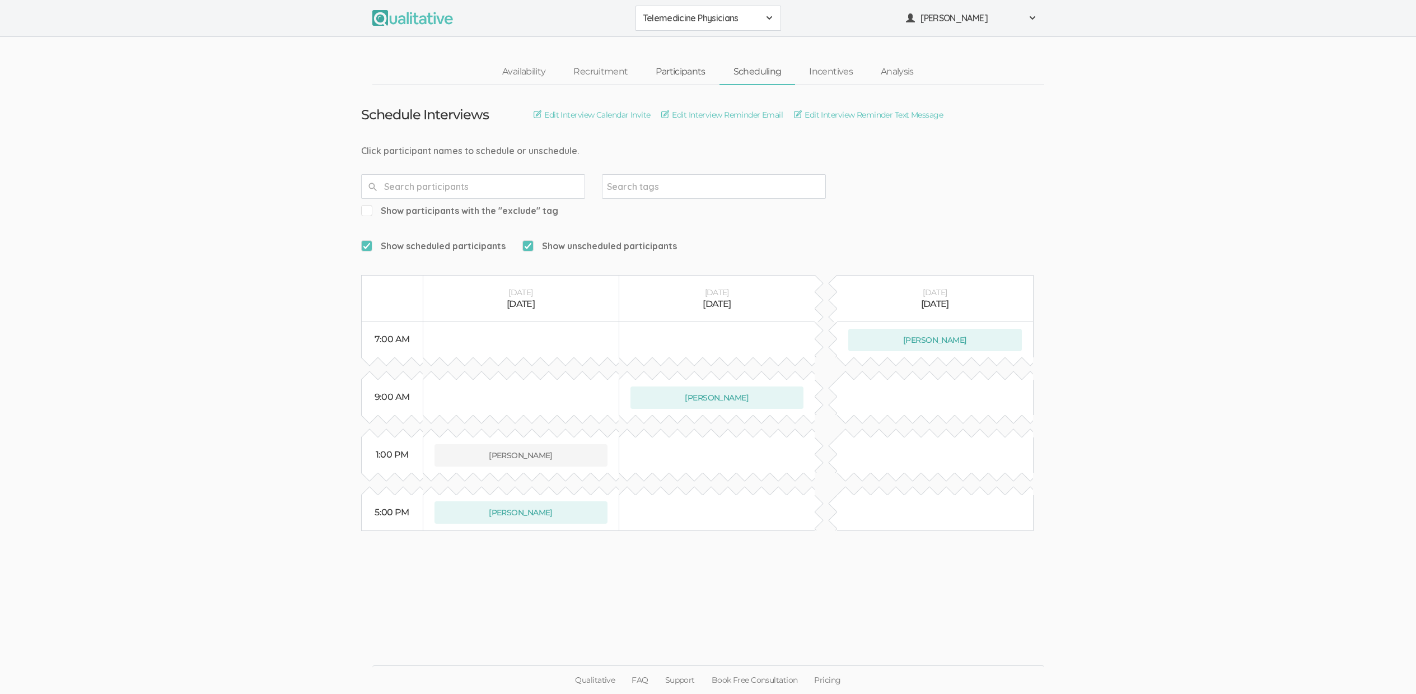
click at [689, 69] on link "Participants" at bounding box center [680, 72] width 77 height 24
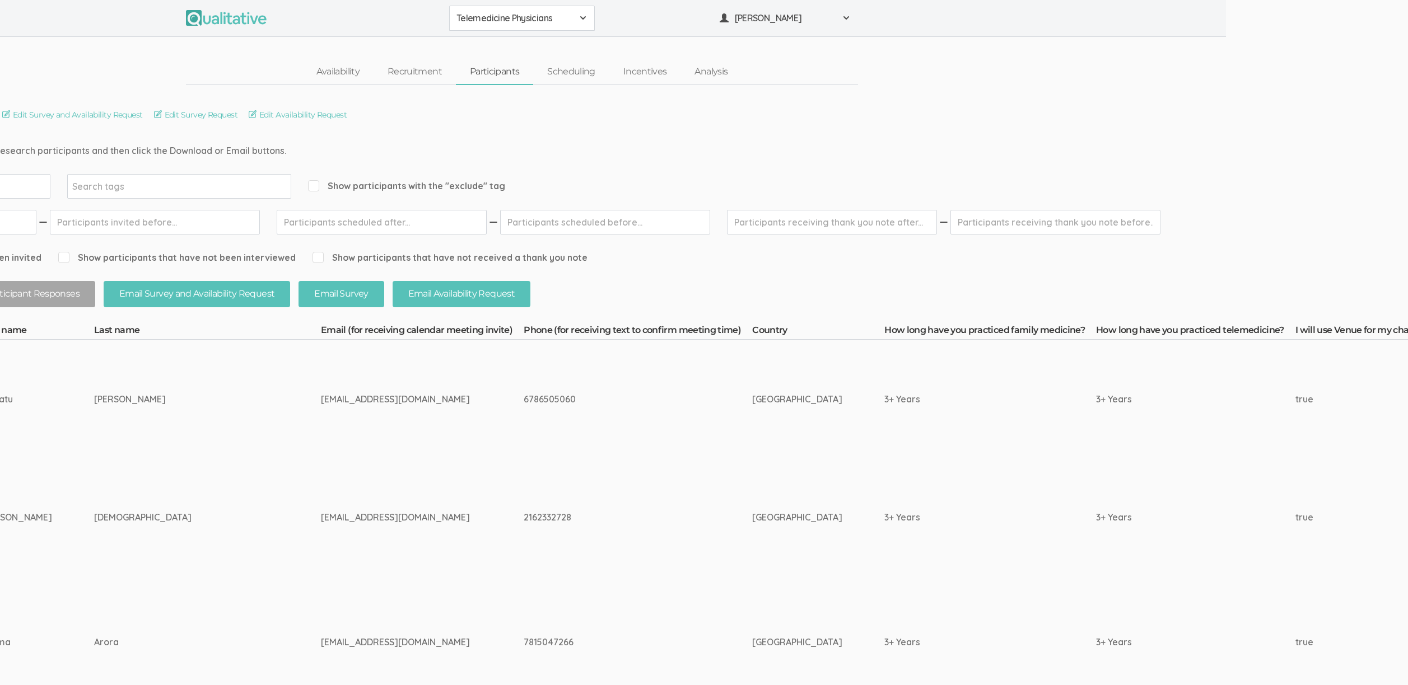
scroll to position [0, 183]
click at [523, 398] on div "6786505060" at bounding box center [616, 399] width 186 height 13
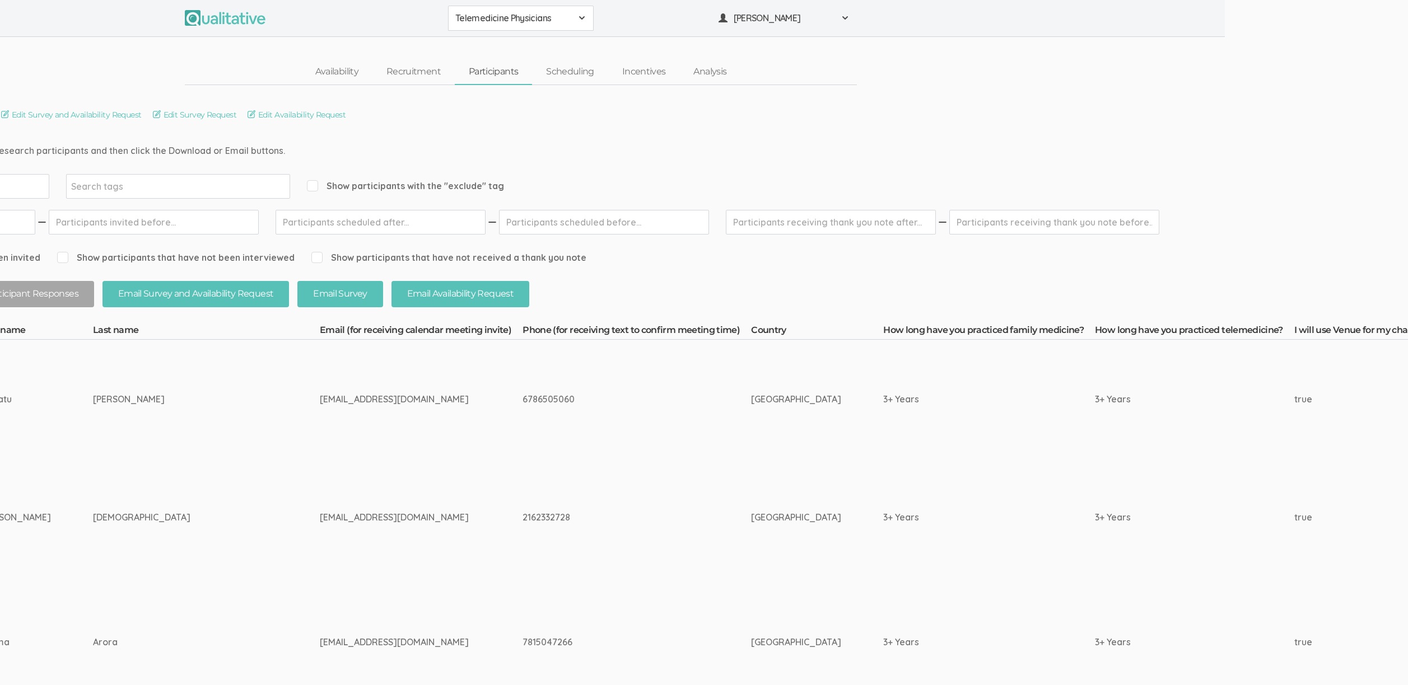
copy tr "6786505060"
drag, startPoint x: 422, startPoint y: 507, endPoint x: 456, endPoint y: 512, distance: 33.9
click at [523, 507] on td "2162332728" at bounding box center [637, 518] width 228 height 119
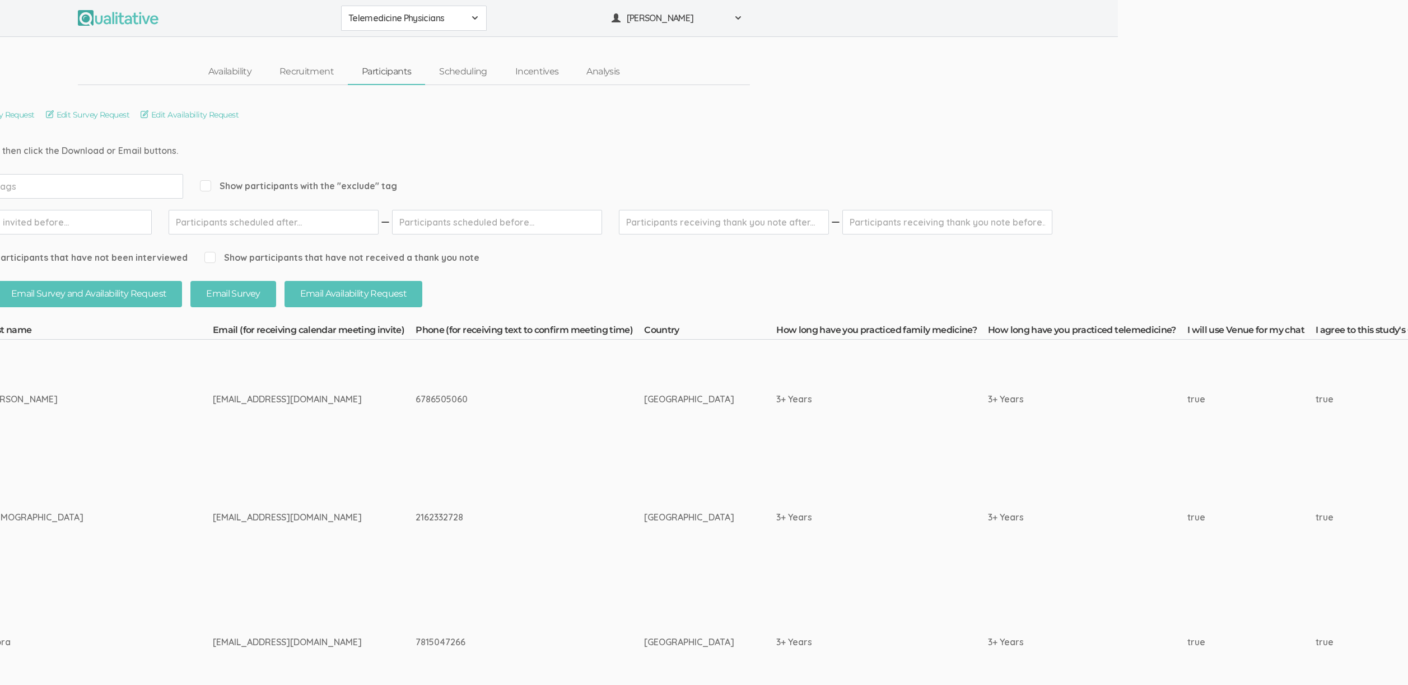
scroll to position [0, 0]
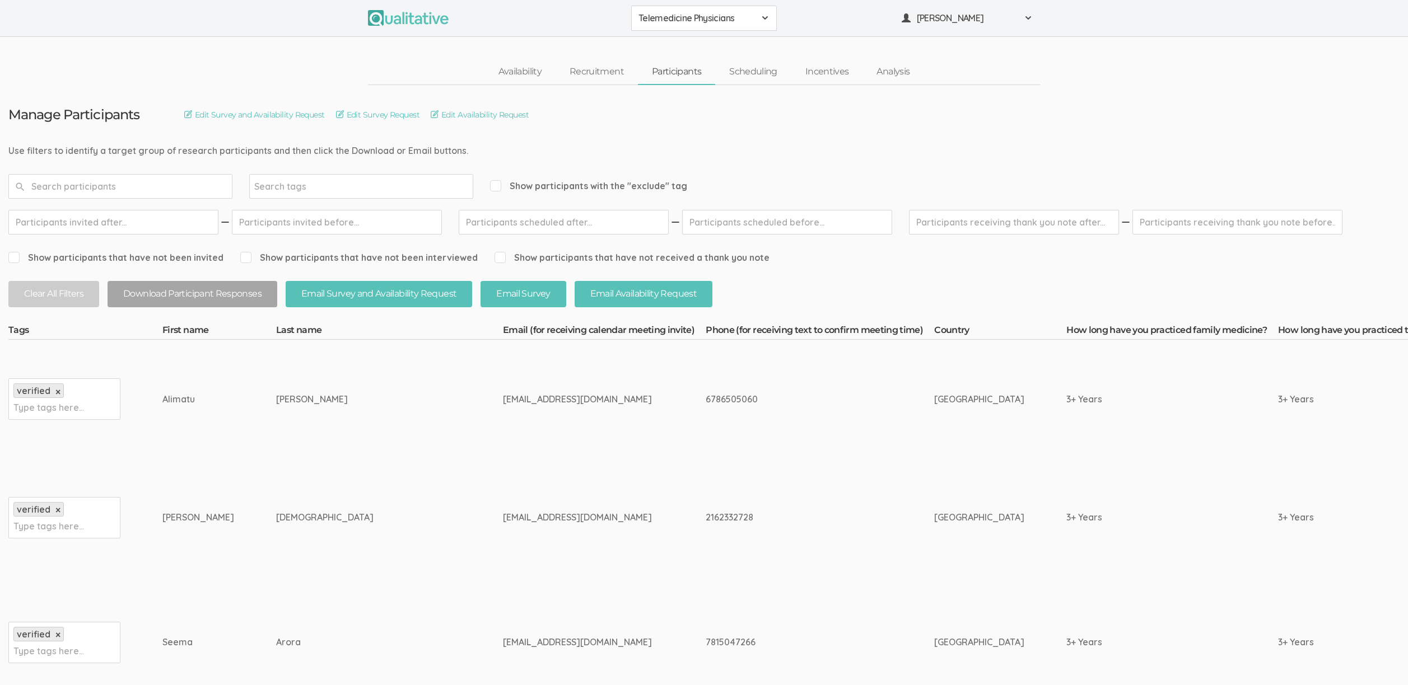
click at [276, 617] on td "Arora" at bounding box center [389, 642] width 227 height 131
drag, startPoint x: 253, startPoint y: 596, endPoint x: 259, endPoint y: 596, distance: 6.7
click at [253, 596] on td "Seema" at bounding box center [219, 642] width 114 height 131
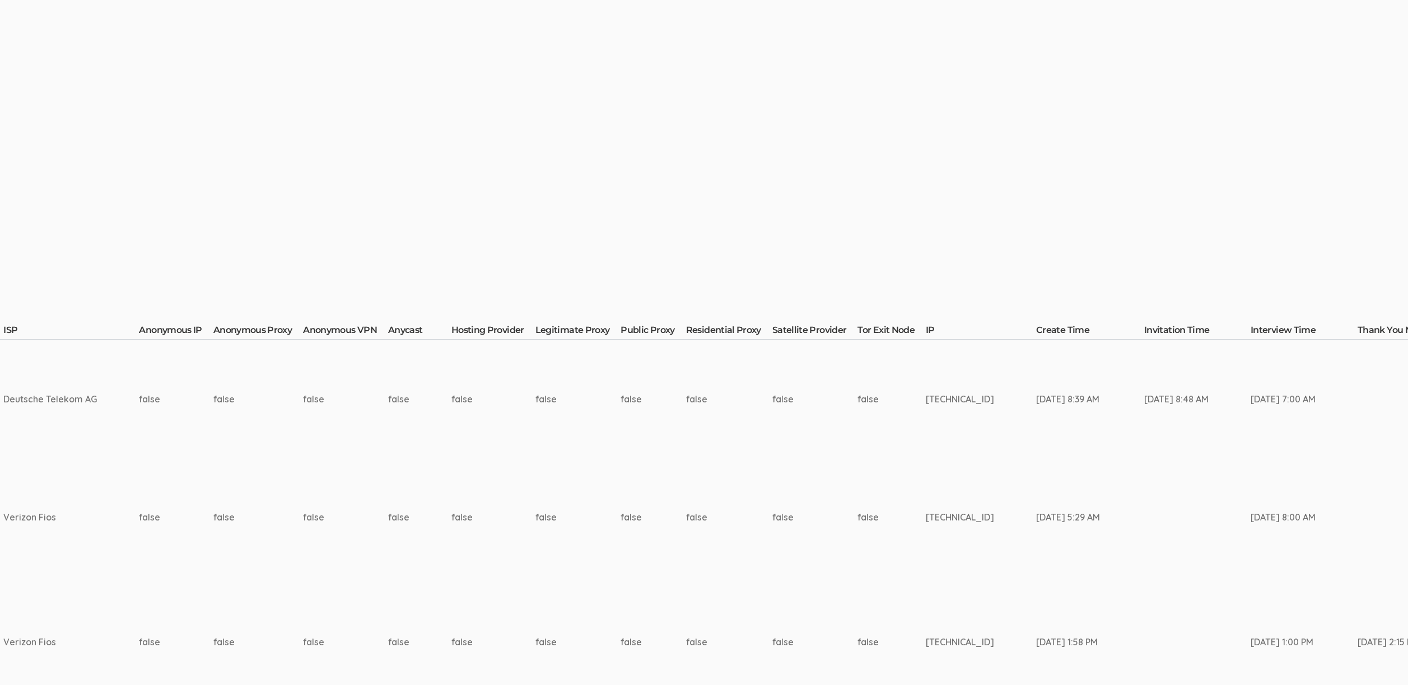
scroll to position [0, 4008]
click at [925, 400] on td "80.149.170.9" at bounding box center [980, 399] width 110 height 119
copy td "80.149.170.9"
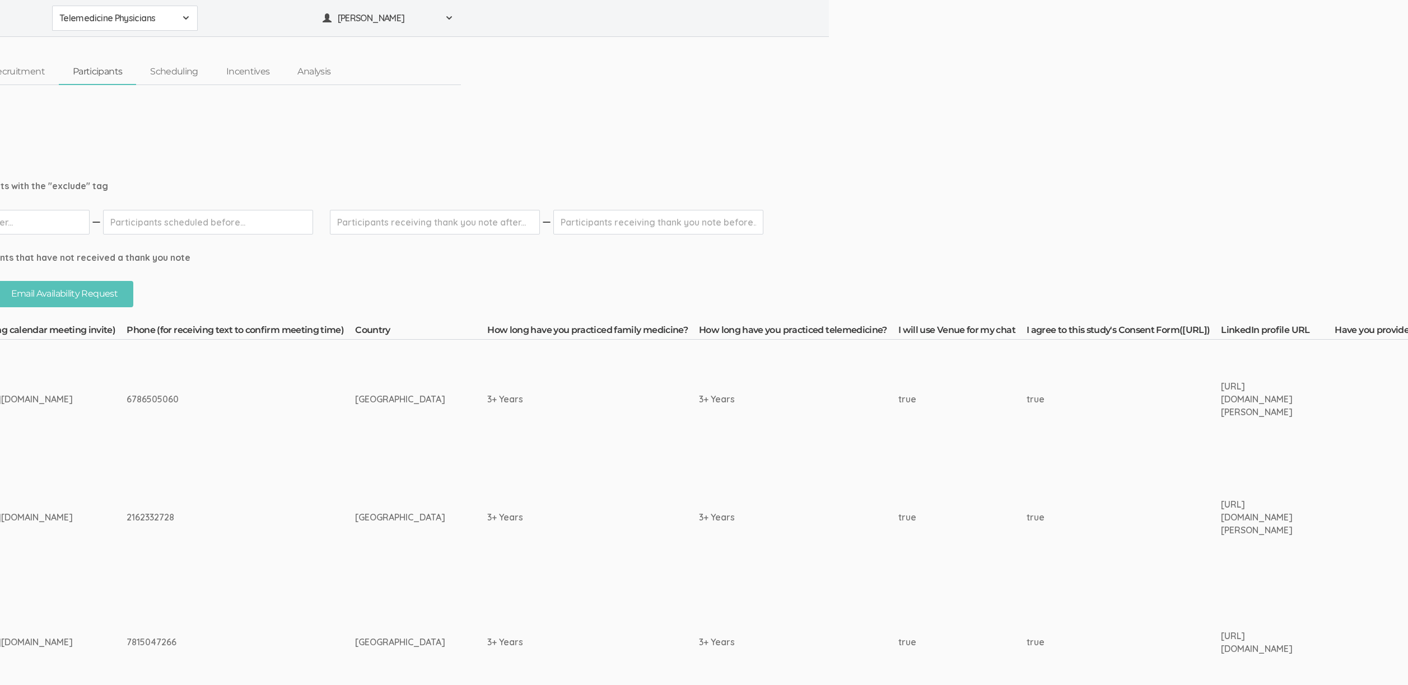
scroll to position [0, 570]
click at [1238, 391] on div "https://www.linkedin.com/in/dr-alimatu-garuba-sedenu-44705813b/" at bounding box center [1266, 399] width 72 height 39
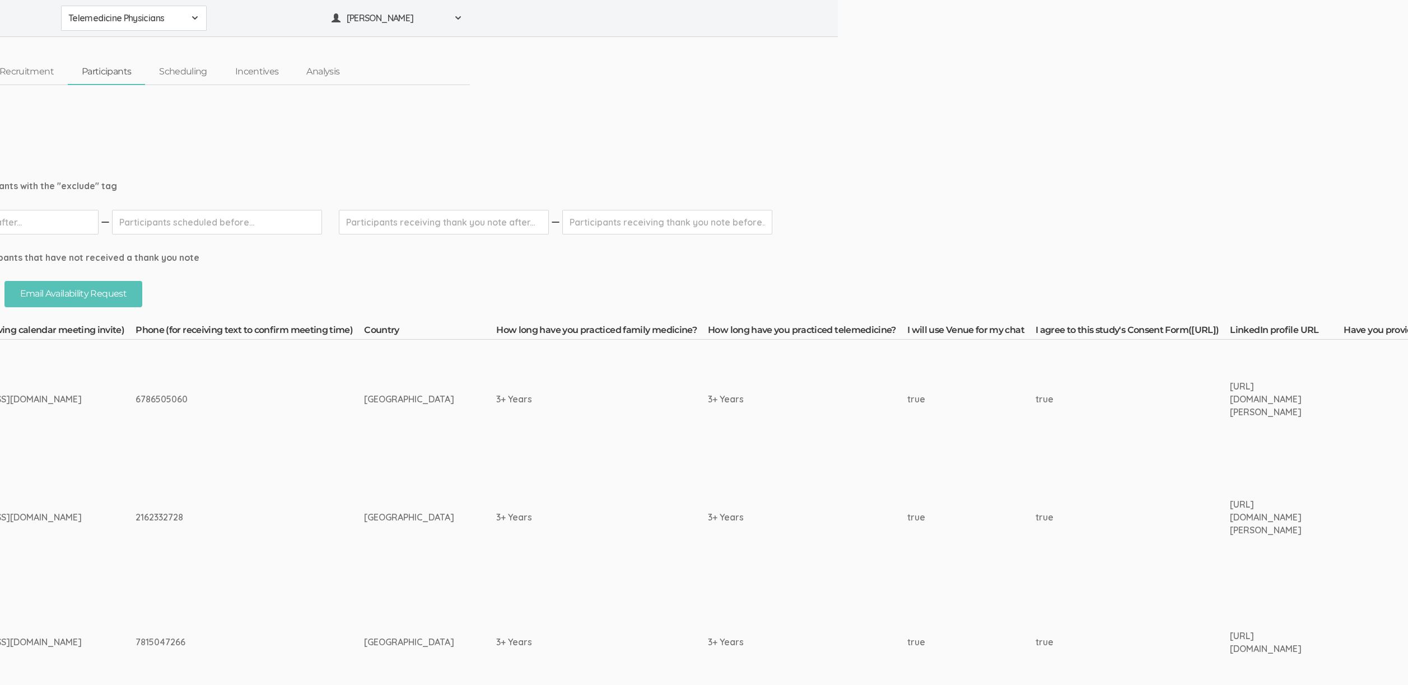
scroll to position [0, 0]
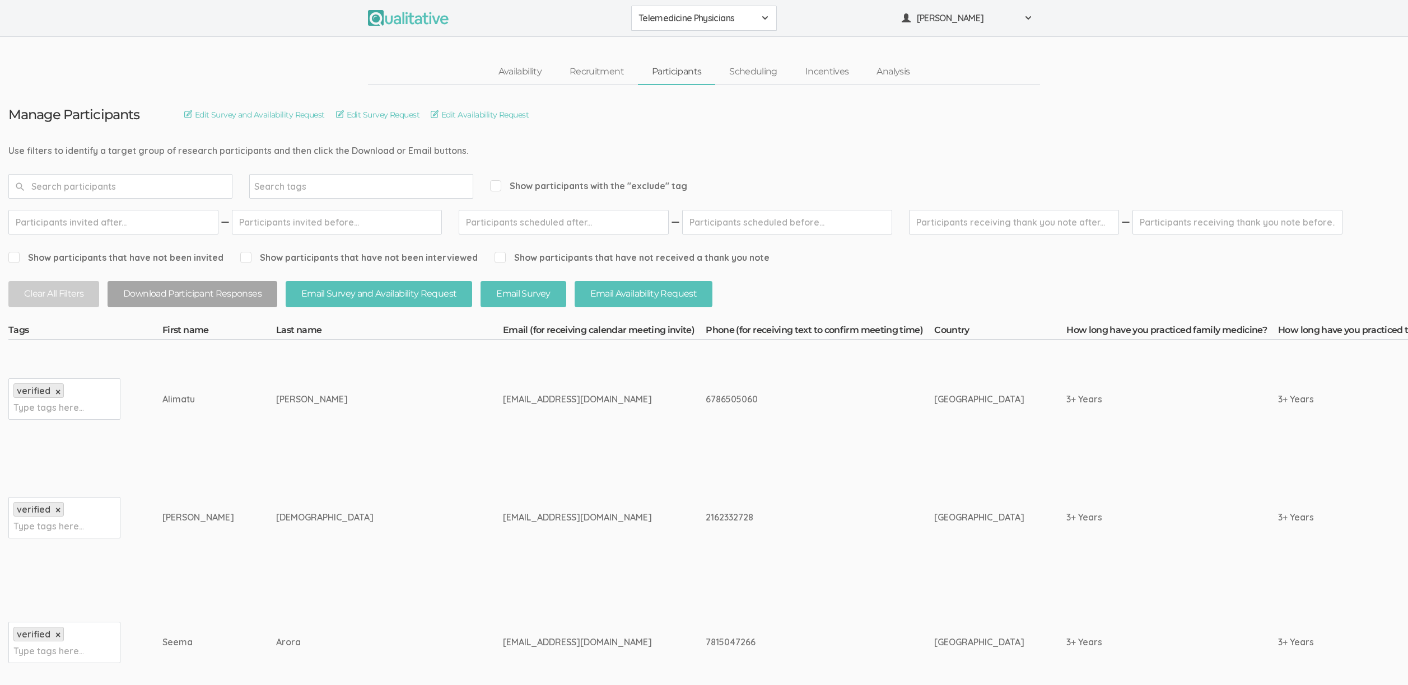
click at [206, 423] on td "Alimatu" at bounding box center [219, 399] width 114 height 119
drag, startPoint x: 202, startPoint y: 399, endPoint x: 132, endPoint y: 393, distance: 69.7
click at [188, 393] on div "Alimatu" at bounding box center [198, 399] width 72 height 13
click at [171, 402] on div "Alimatu" at bounding box center [198, 399] width 72 height 13
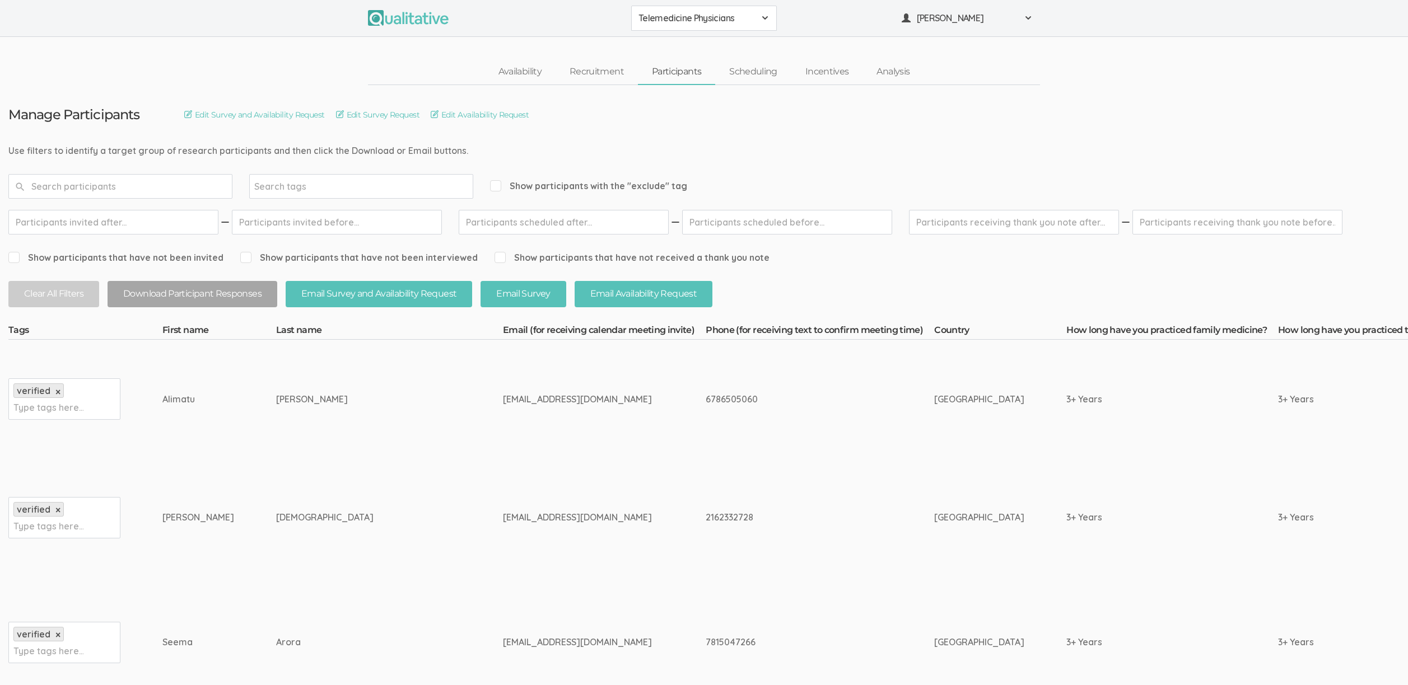
click at [171, 402] on div "Alimatu" at bounding box center [198, 399] width 72 height 13
copy div "Alimatu"
click at [349, 401] on td "Garuba-Sedenu" at bounding box center [389, 399] width 227 height 119
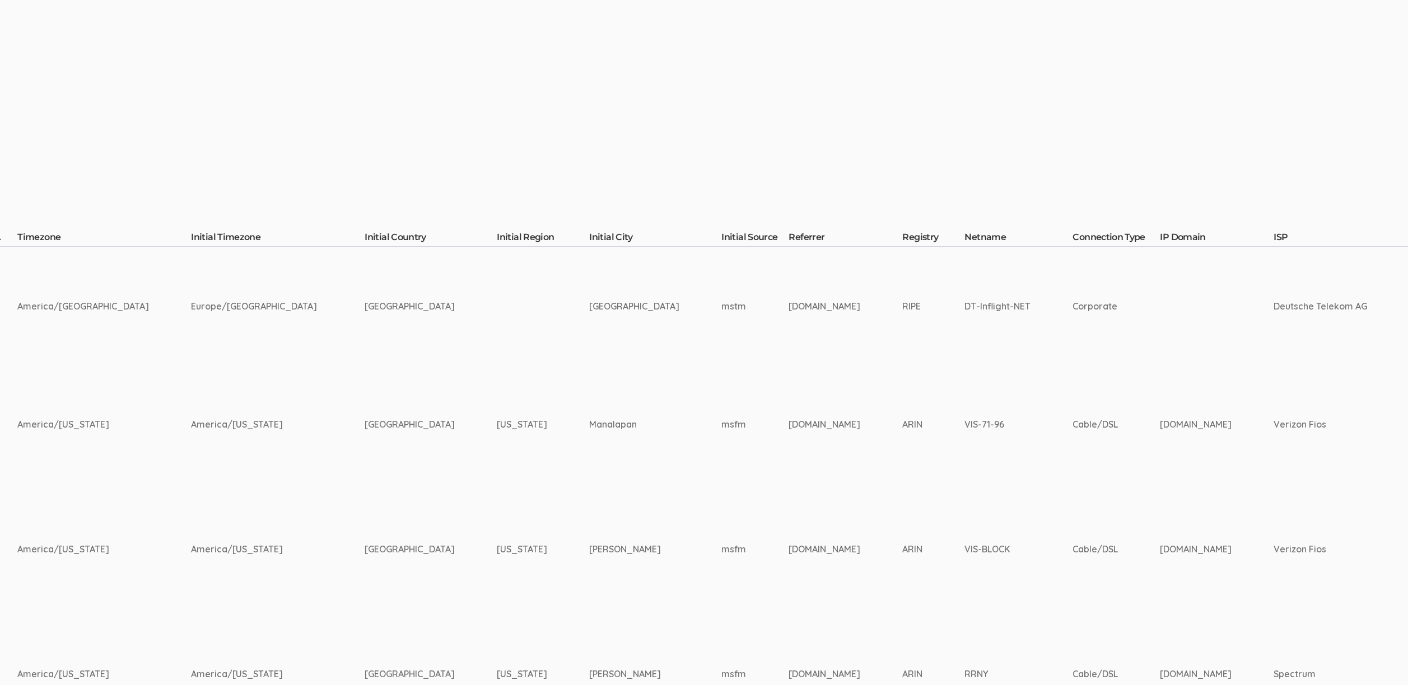
scroll to position [207, 2736]
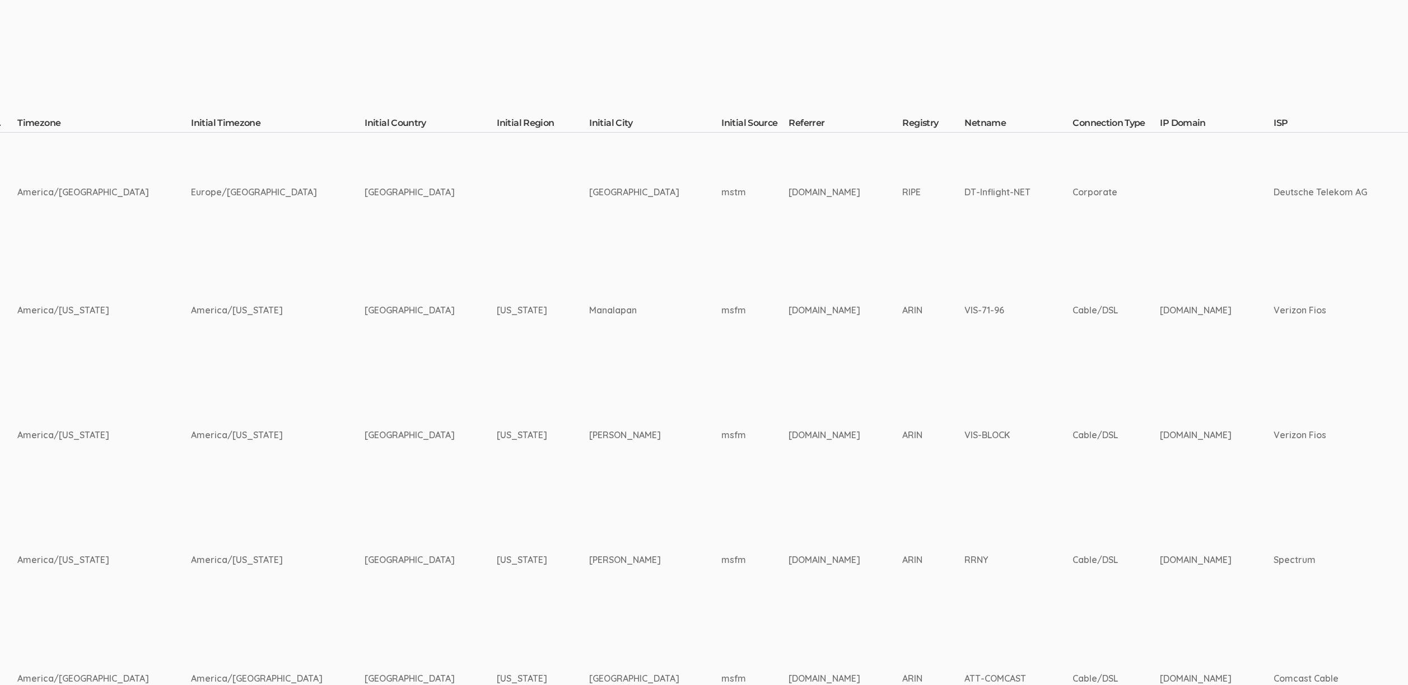
click at [721, 436] on td "msfm" at bounding box center [754, 435] width 67 height 131
copy td "msfm"
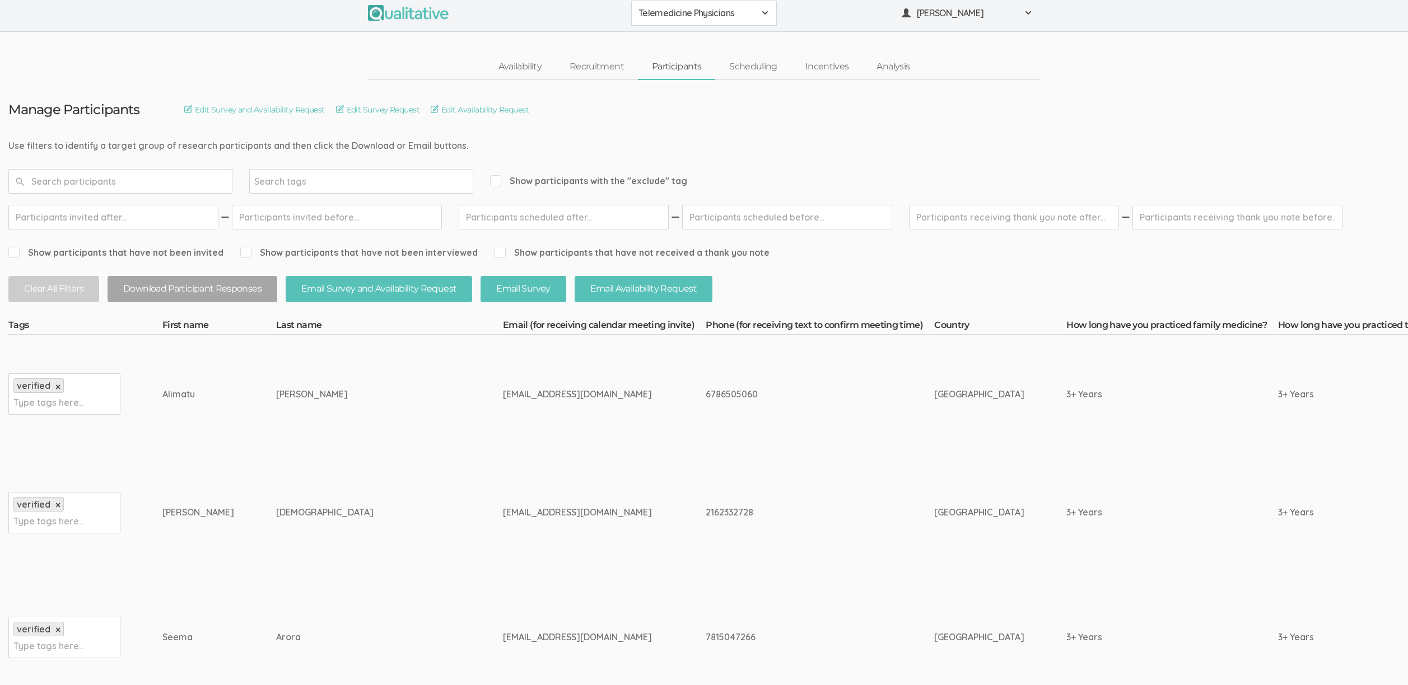
scroll to position [0, 0]
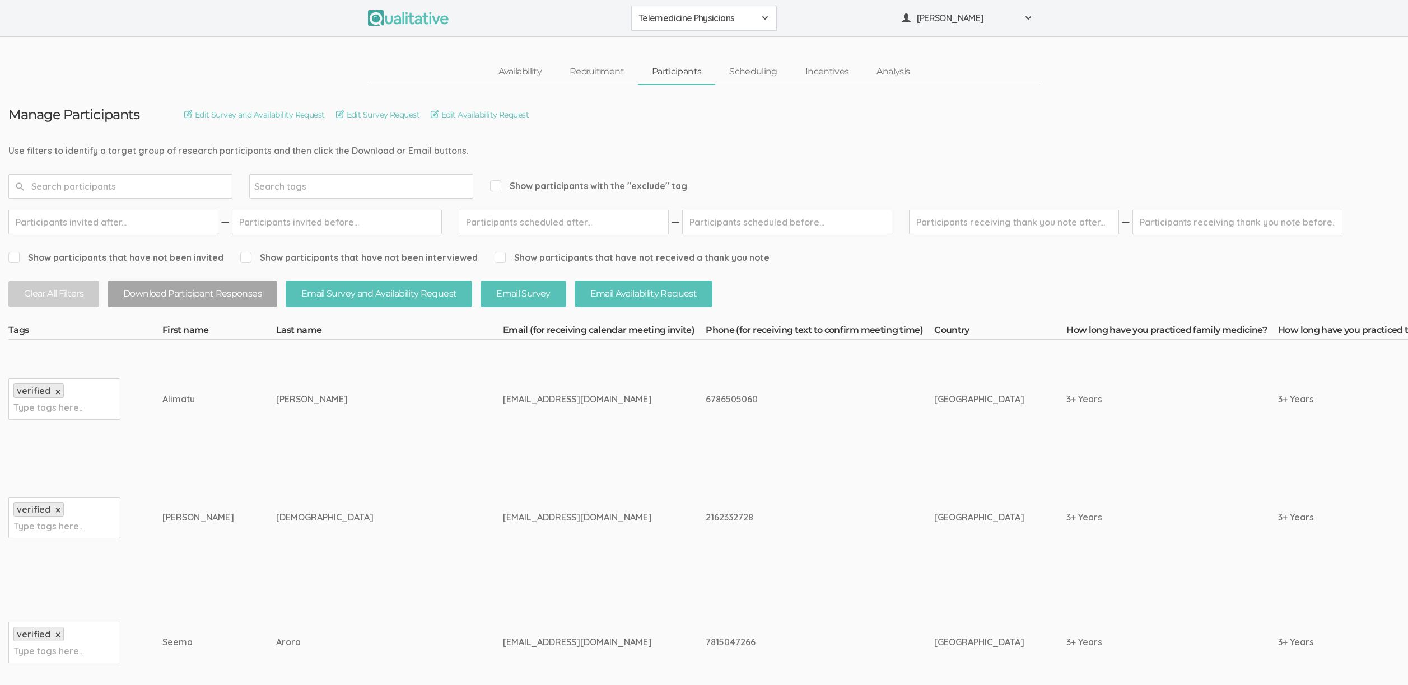
click at [179, 187] on input "text" at bounding box center [120, 186] width 224 height 25
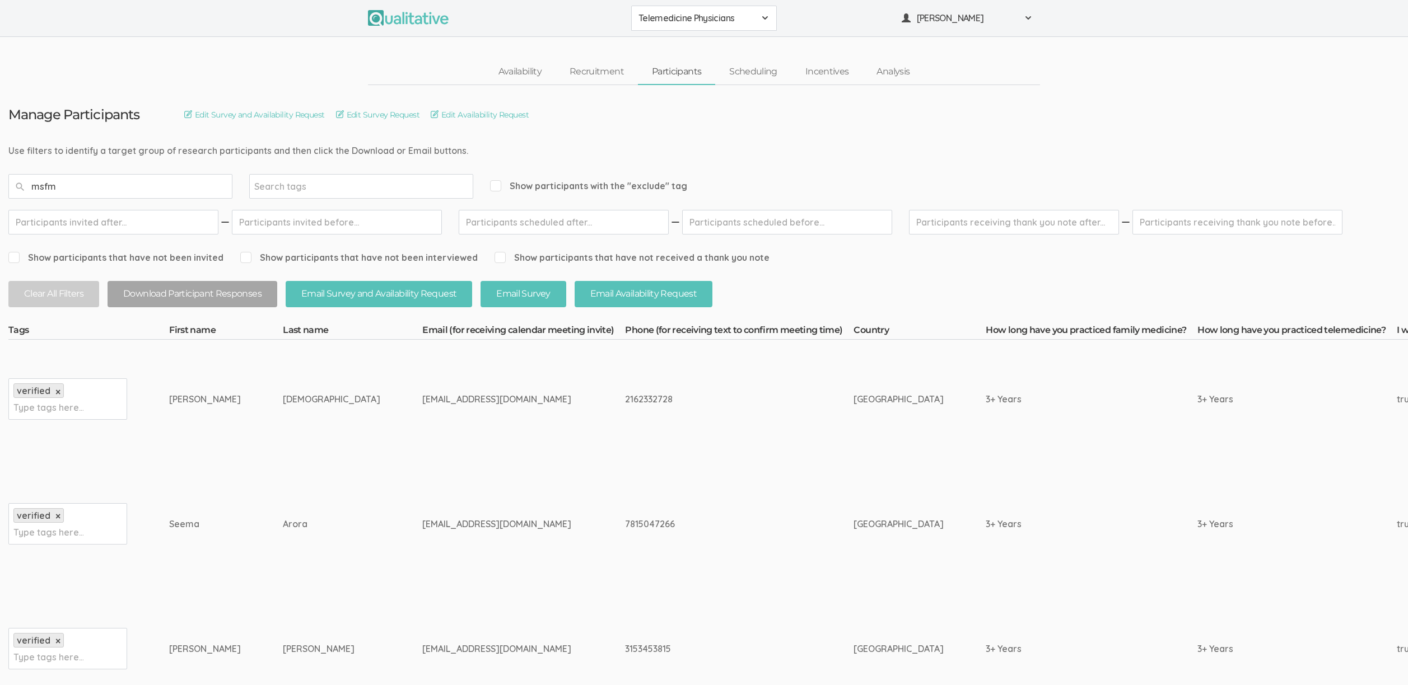
type input "msfm"
click at [205, 190] on input "msfm" at bounding box center [120, 186] width 224 height 25
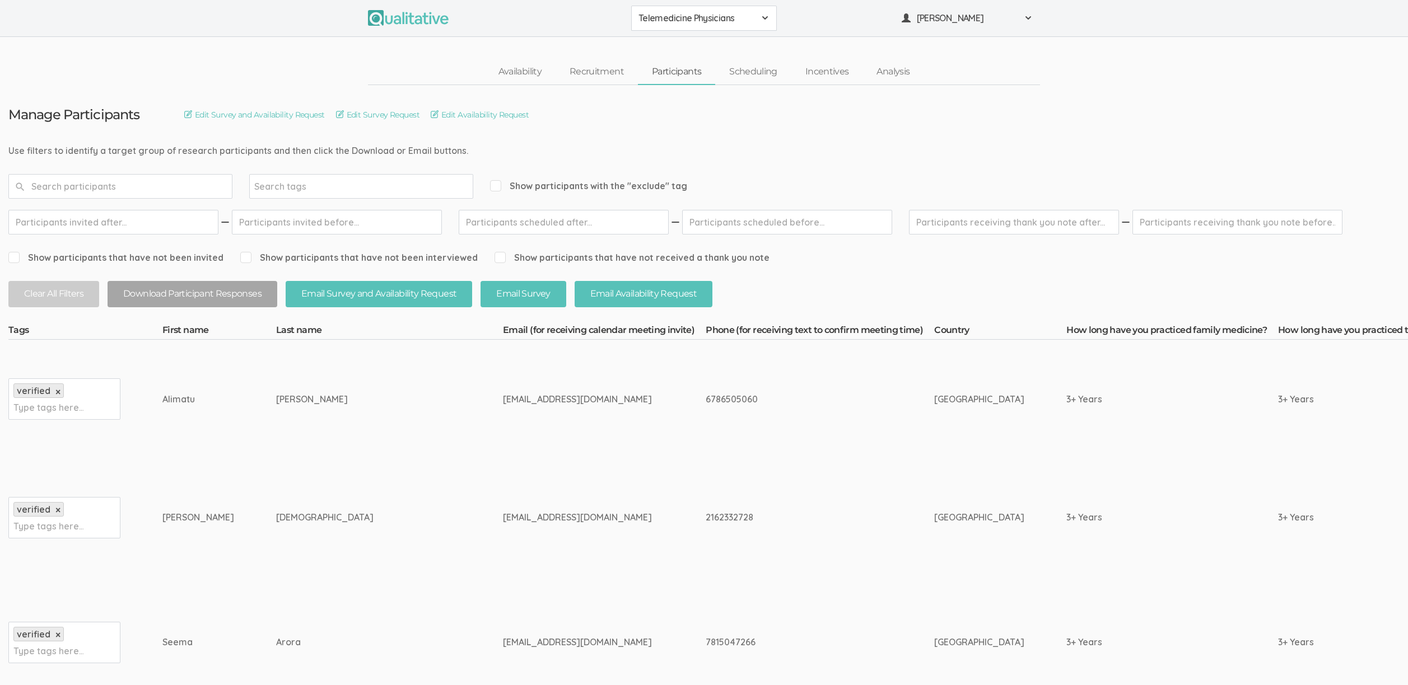
click at [1066, 447] on td "3+ Years" at bounding box center [1172, 399] width 212 height 119
click at [503, 503] on td "askdrsjain@gmail.com" at bounding box center [604, 518] width 203 height 119
click at [503, 512] on div "askdrsjain@gmail.com" at bounding box center [583, 517] width 161 height 13
click at [503, 472] on td "askdrsjain@gmail.com" at bounding box center [604, 518] width 203 height 119
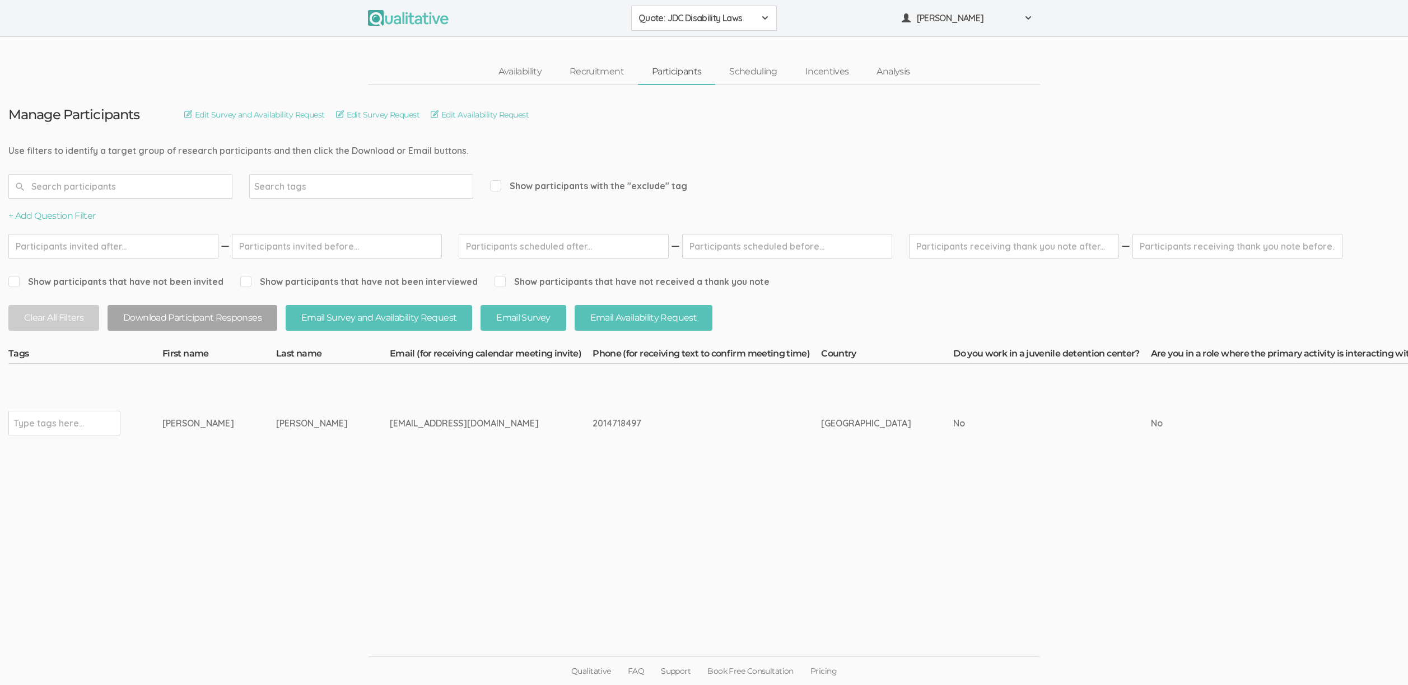
click at [618, 561] on ui-view "Manage Participants Edit Survey and Availability Request Edit Survey Request Ed…" at bounding box center [704, 343] width 1408 height 516
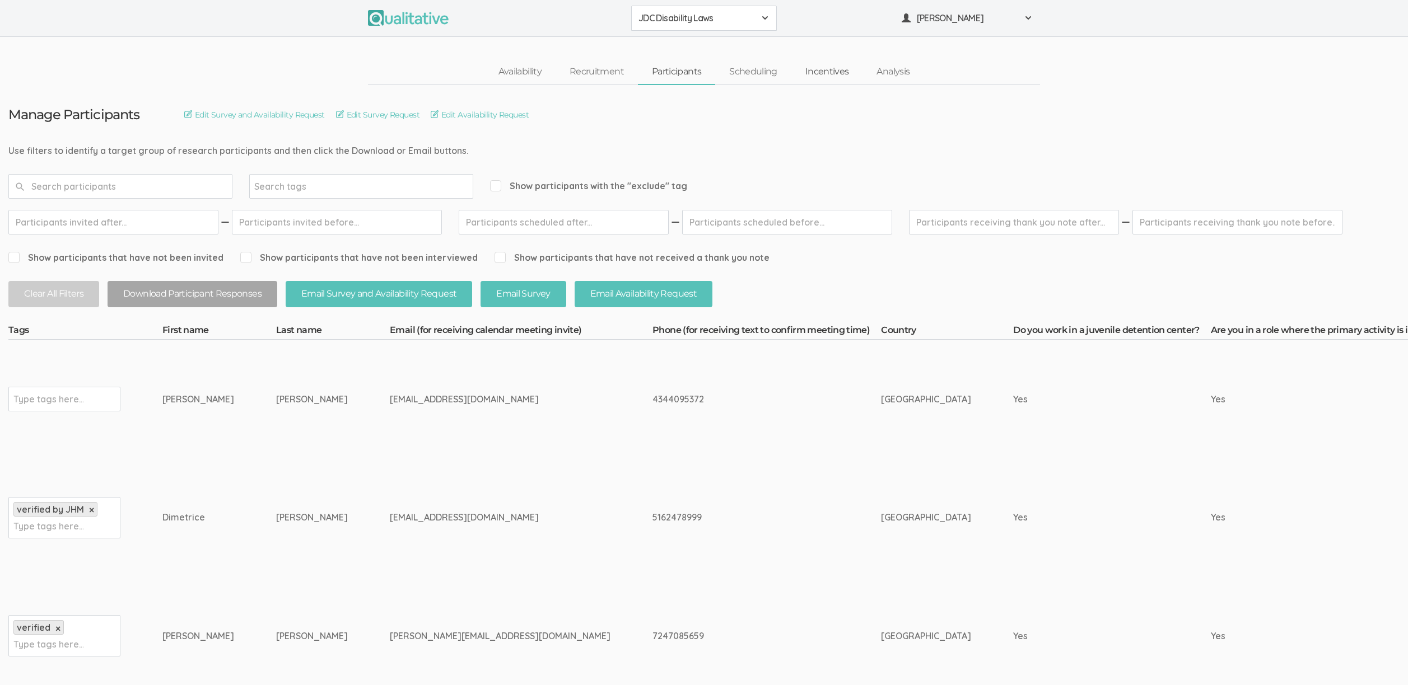
click at [822, 68] on link "Incentives" at bounding box center [827, 72] width 72 height 24
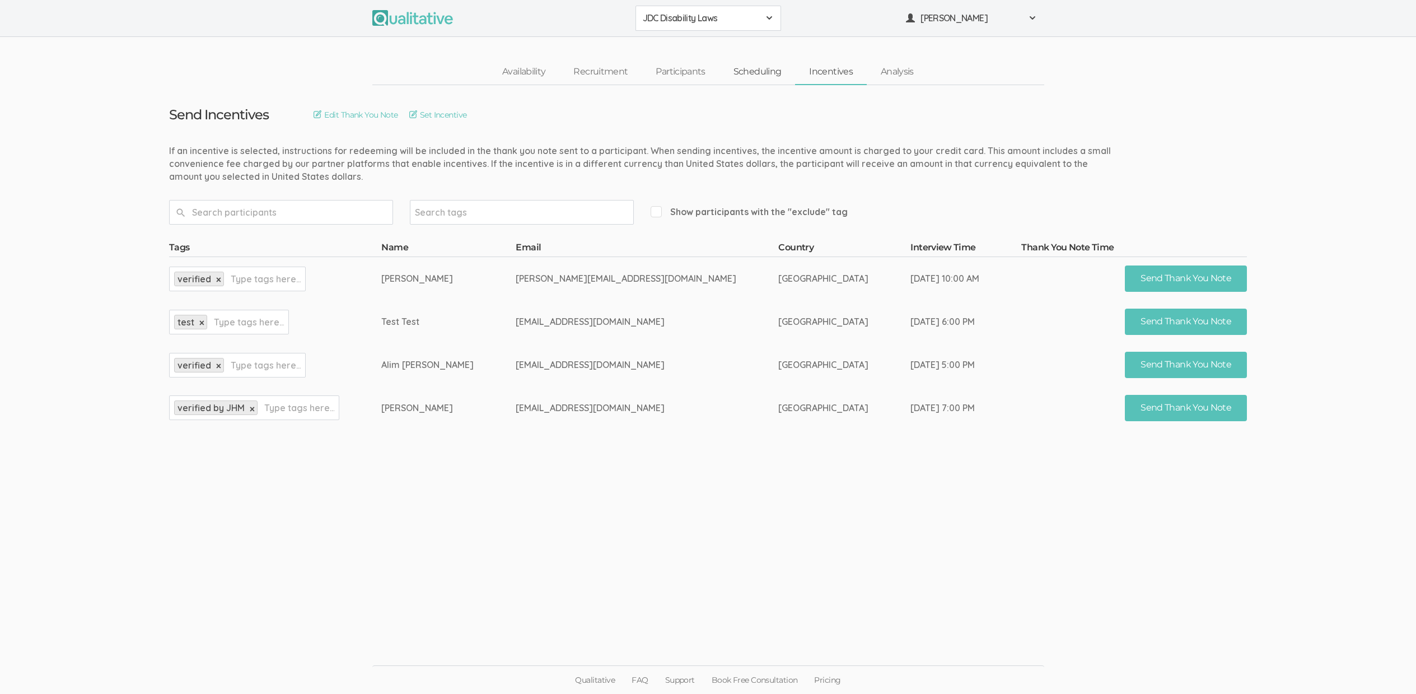
click at [739, 73] on link "Scheduling" at bounding box center [758, 72] width 76 height 24
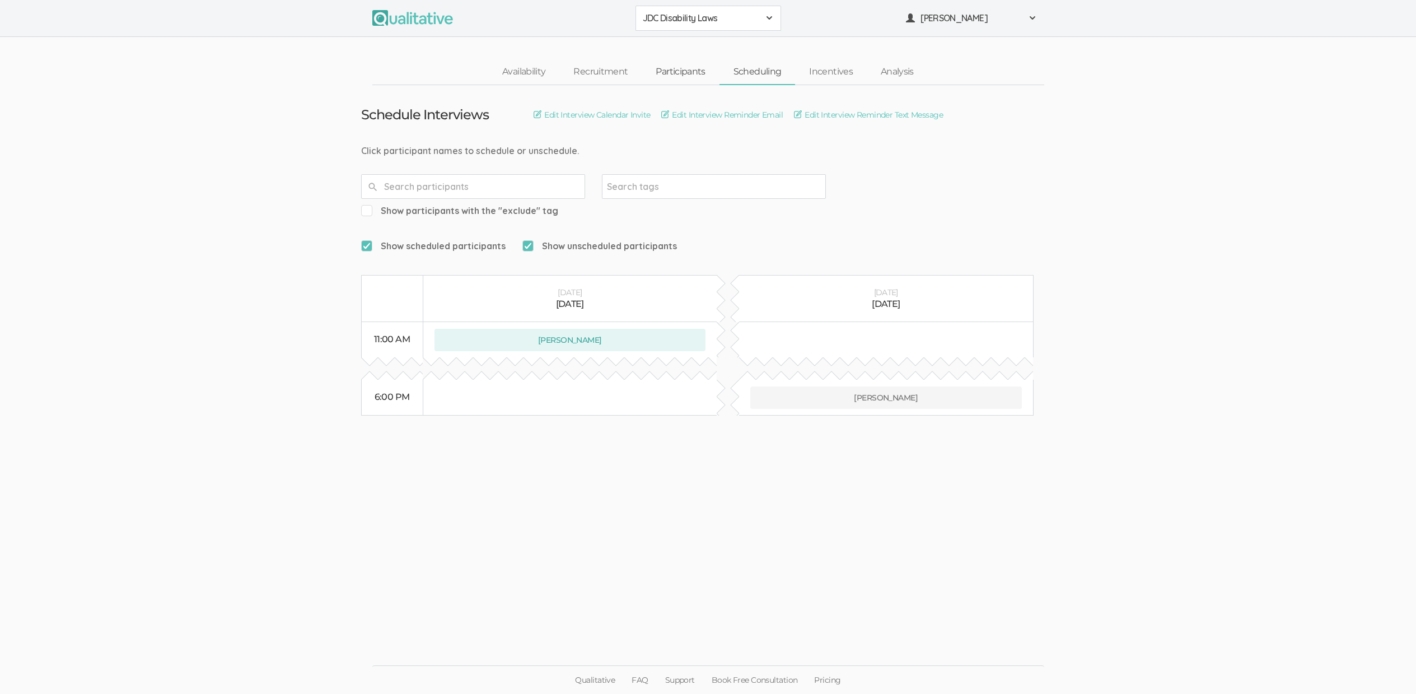
click at [664, 72] on link "Participants" at bounding box center [680, 72] width 77 height 24
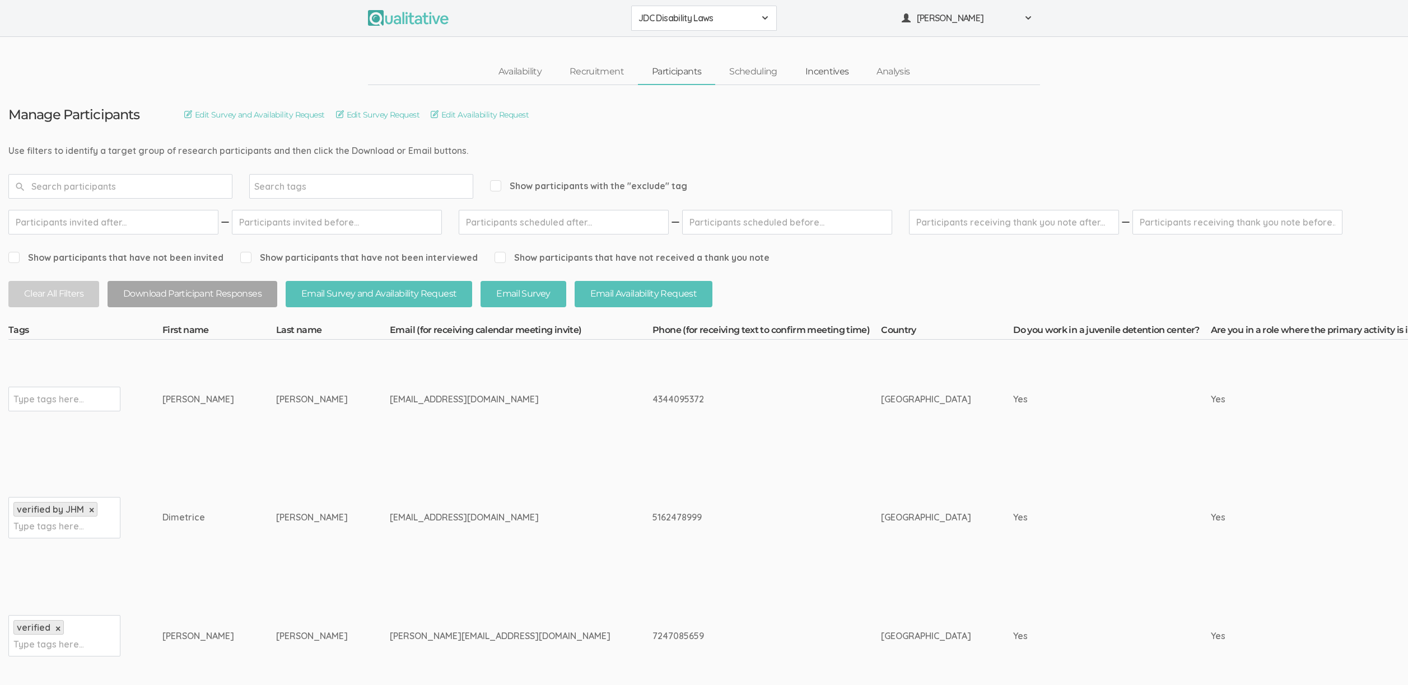
click at [817, 70] on link "Incentives" at bounding box center [827, 72] width 72 height 24
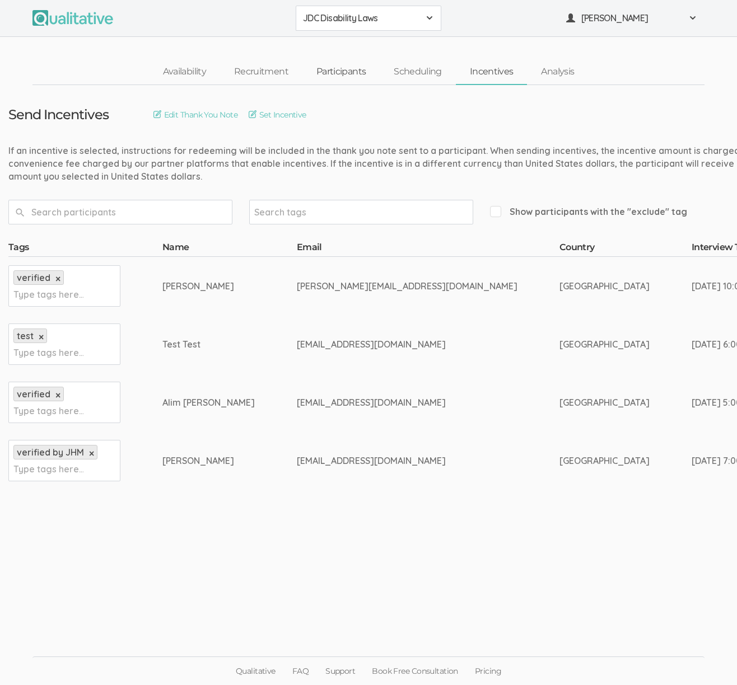
click at [332, 69] on link "Participants" at bounding box center [340, 72] width 77 height 24
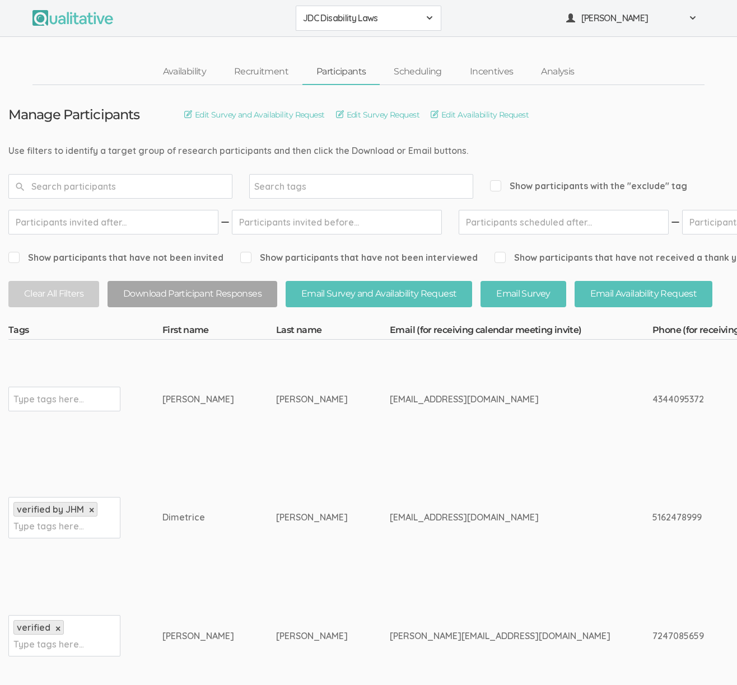
click at [652, 631] on div "7247085659" at bounding box center [745, 636] width 186 height 13
copy div "7247085659"
click at [529, 541] on td "dimetricetjones@yahoo.com" at bounding box center [521, 518] width 263 height 119
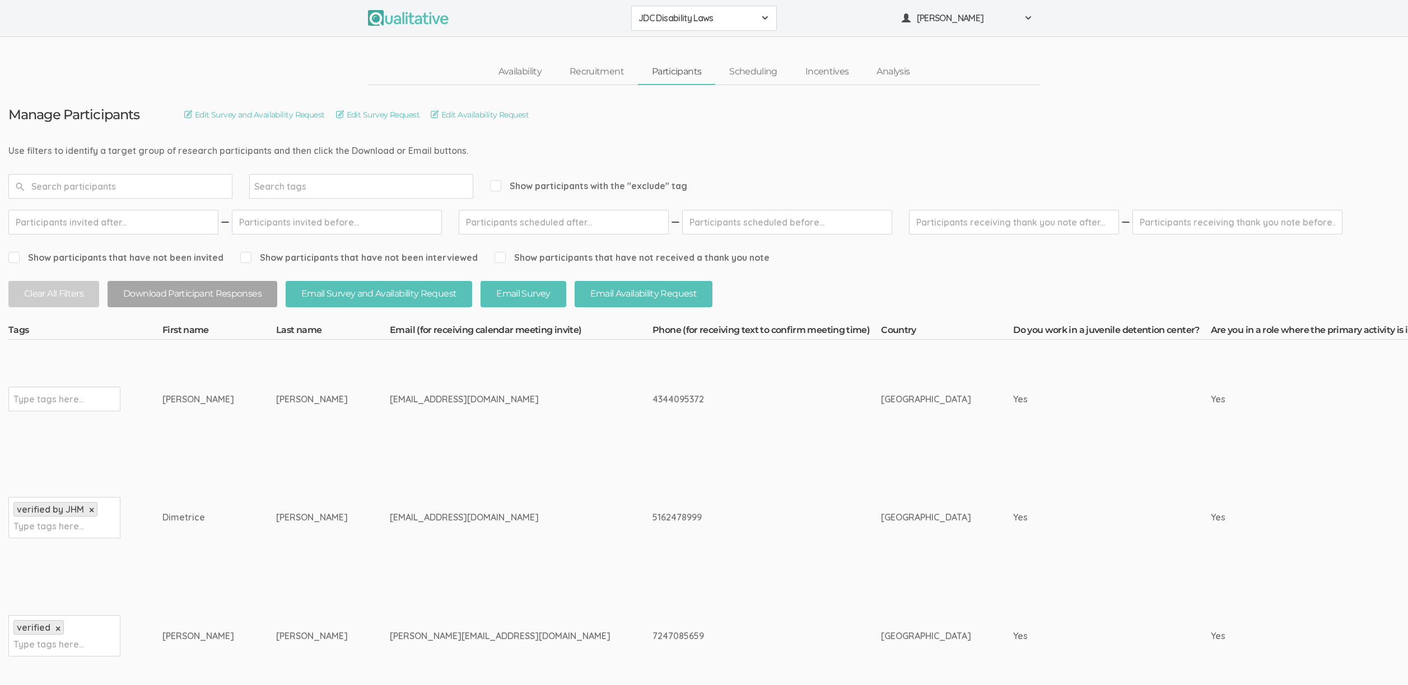
click at [427, 517] on div "dimetricetjones@yahoo.com" at bounding box center [500, 517] width 221 height 13
click at [329, 514] on td "Jones" at bounding box center [333, 518] width 114 height 119
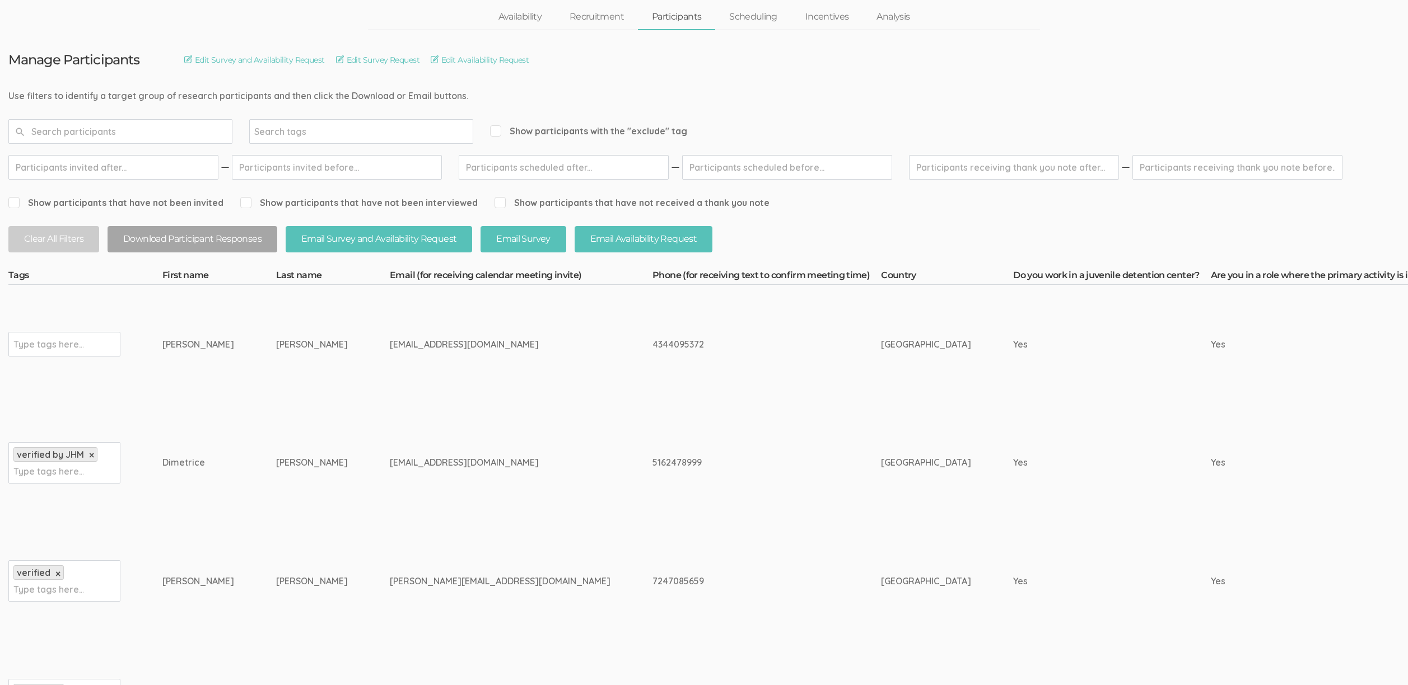
scroll to position [58, 0]
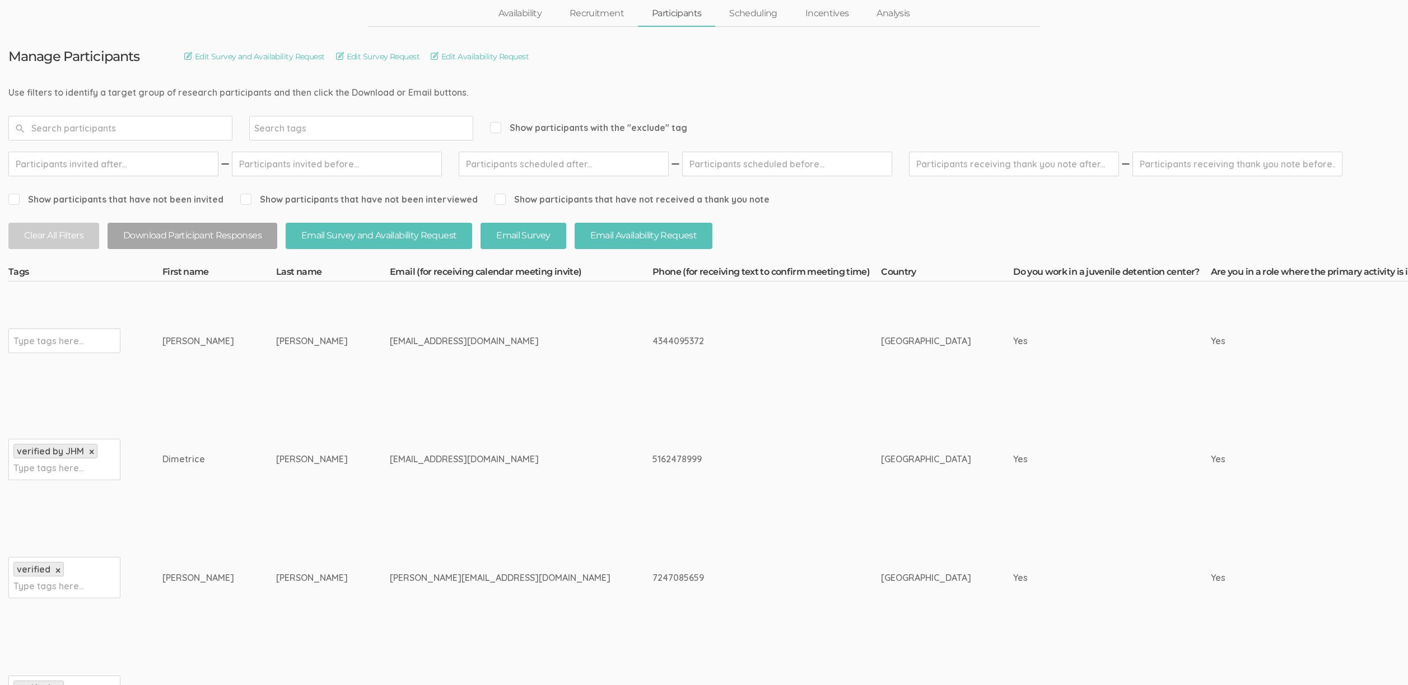
click at [652, 578] on div "7247085659" at bounding box center [745, 578] width 186 height 13
copy div "7247085659"
click at [551, 482] on td "dimetricetjones@yahoo.com" at bounding box center [521, 459] width 263 height 119
click at [282, 505] on td "Jones" at bounding box center [333, 459] width 114 height 119
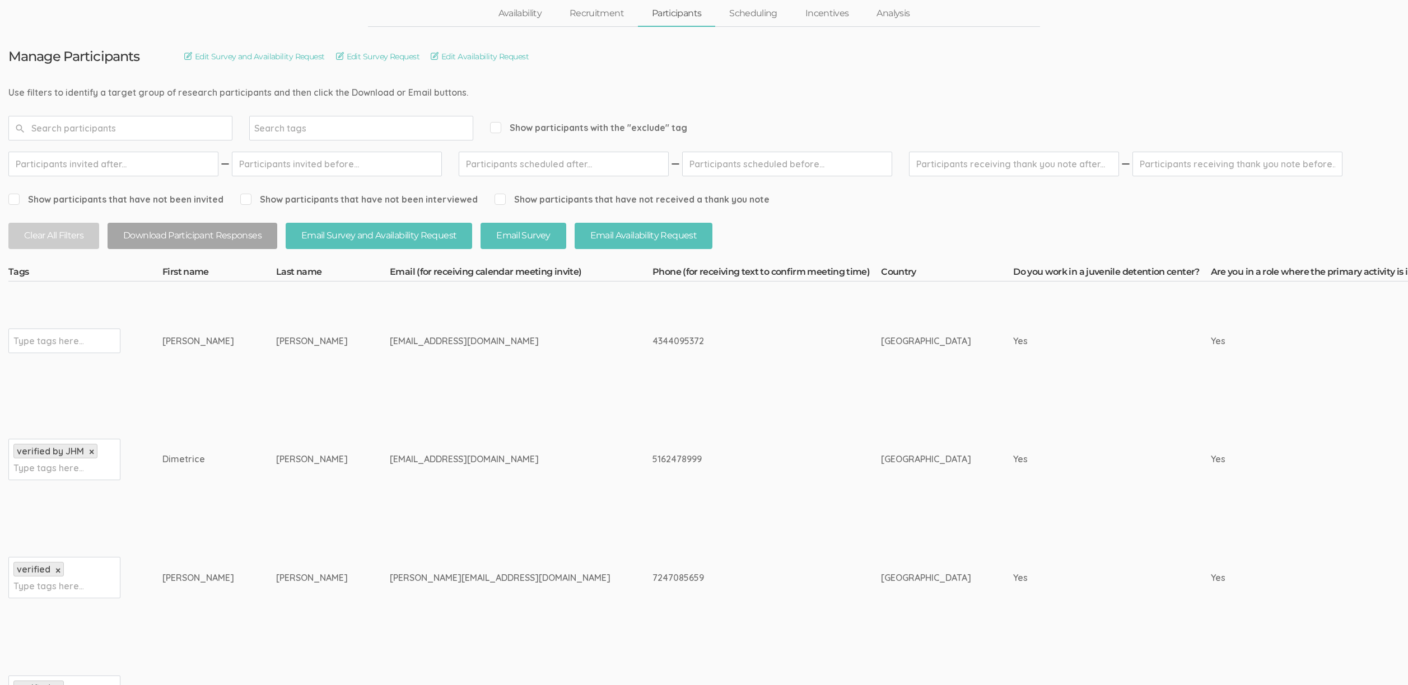
click at [170, 573] on div "Reggie" at bounding box center [198, 578] width 72 height 13
copy div "Reggie"
click at [529, 539] on td "reginald.james1206@gmail.com" at bounding box center [521, 578] width 263 height 119
click at [881, 447] on td "[GEOGRAPHIC_DATA]" at bounding box center [947, 459] width 132 height 119
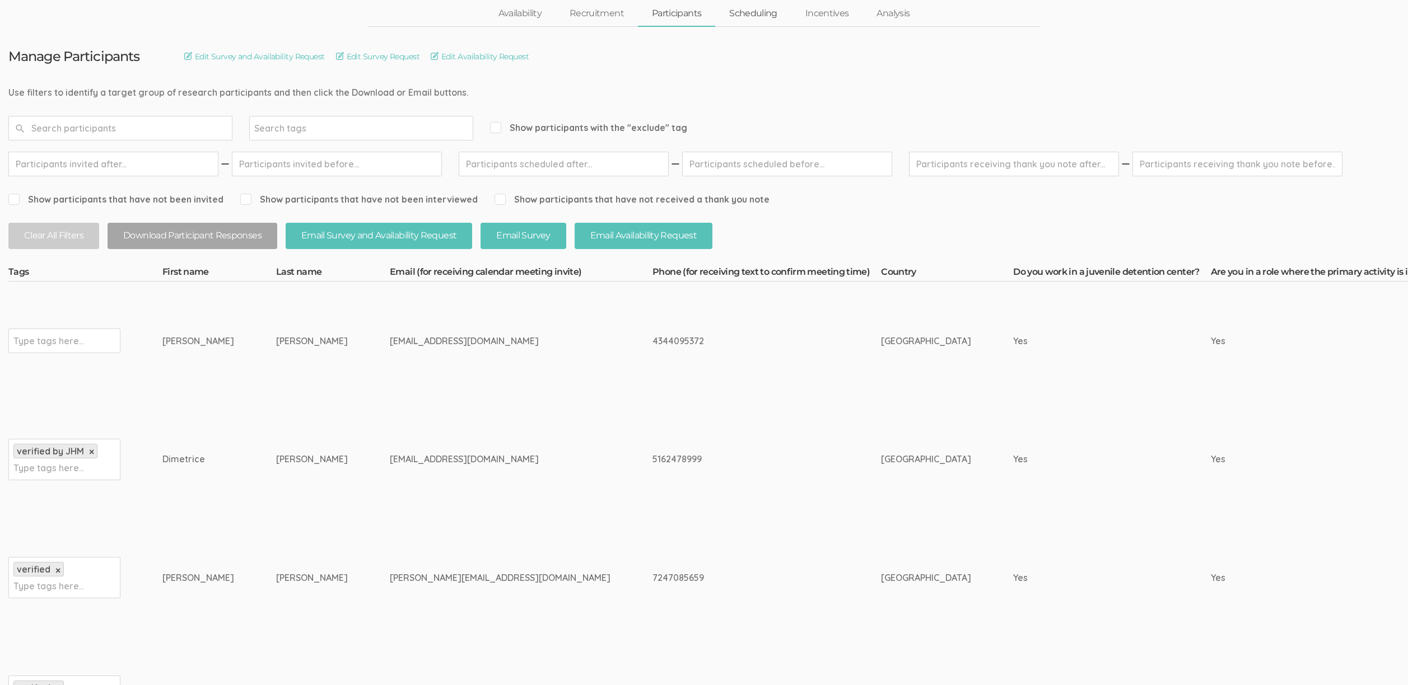
click at [749, 16] on link "Scheduling" at bounding box center [753, 14] width 76 height 24
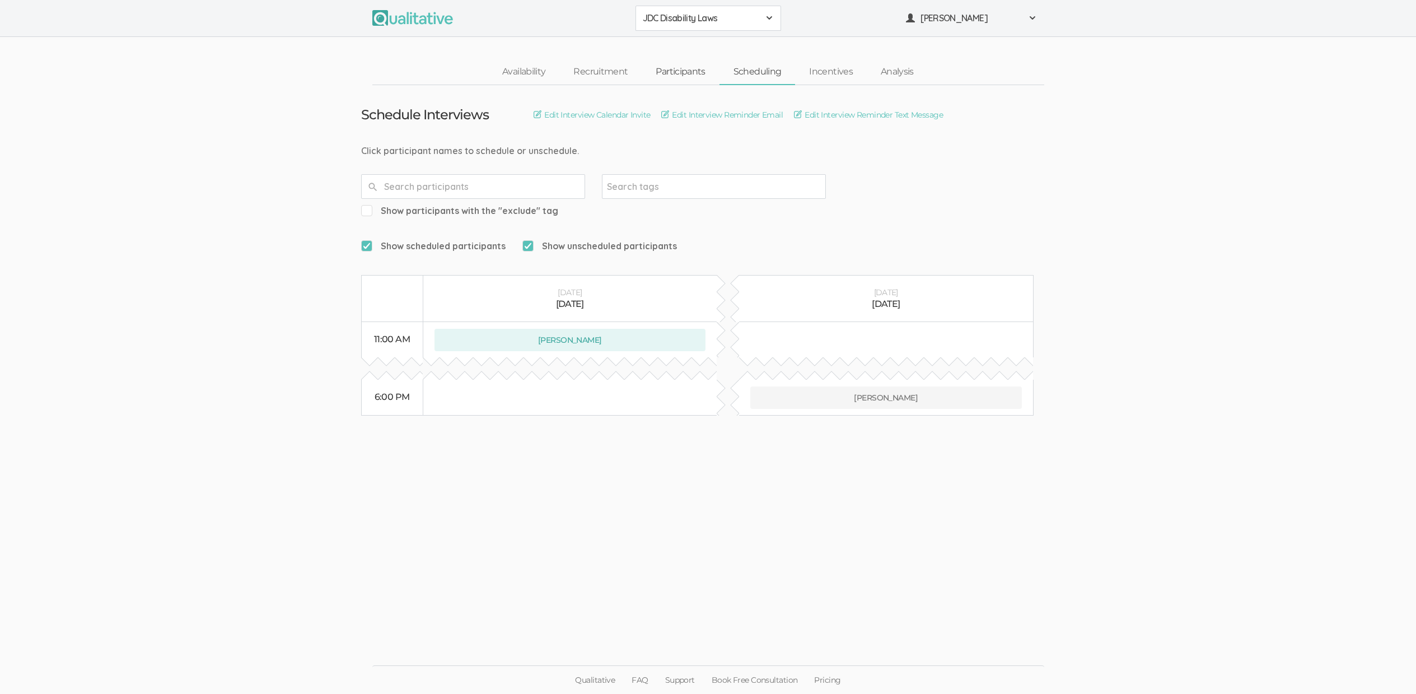
click at [680, 76] on link "Participants" at bounding box center [680, 72] width 77 height 24
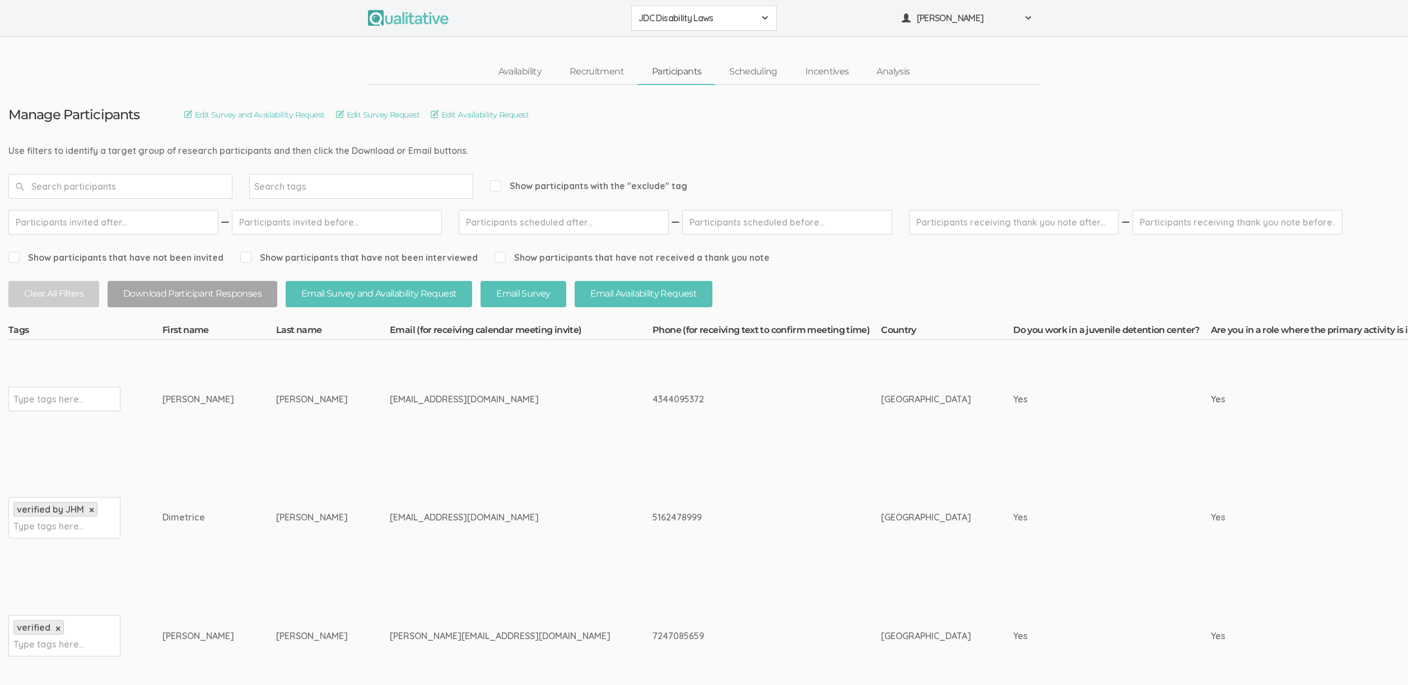
click at [652, 488] on td "5162478999" at bounding box center [766, 518] width 228 height 119
click at [325, 421] on td "Diaz Hansen" at bounding box center [333, 399] width 114 height 119
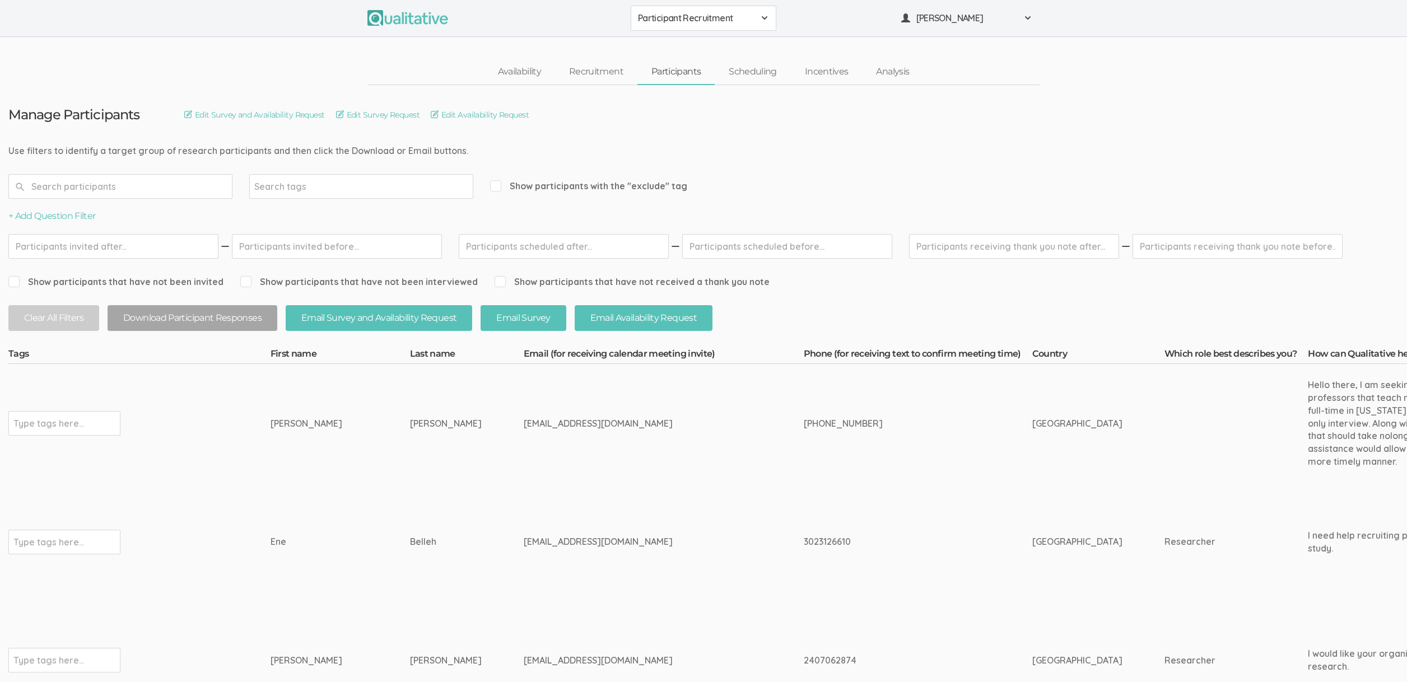
click at [190, 184] on input "text" at bounding box center [120, 186] width 224 height 25
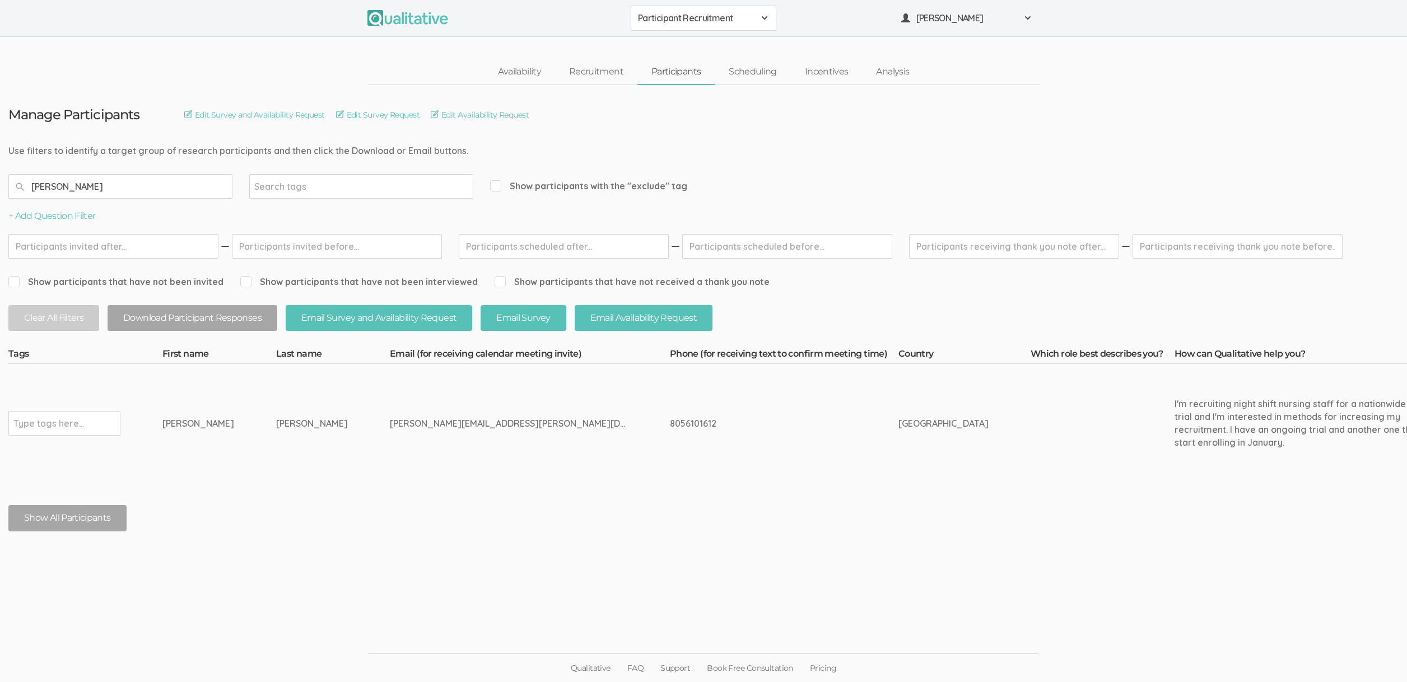
type input "Dietch"
click at [86, 180] on input "Dietch" at bounding box center [120, 186] width 224 height 25
click at [57, 316] on button "Clear All Filters" at bounding box center [53, 318] width 91 height 26
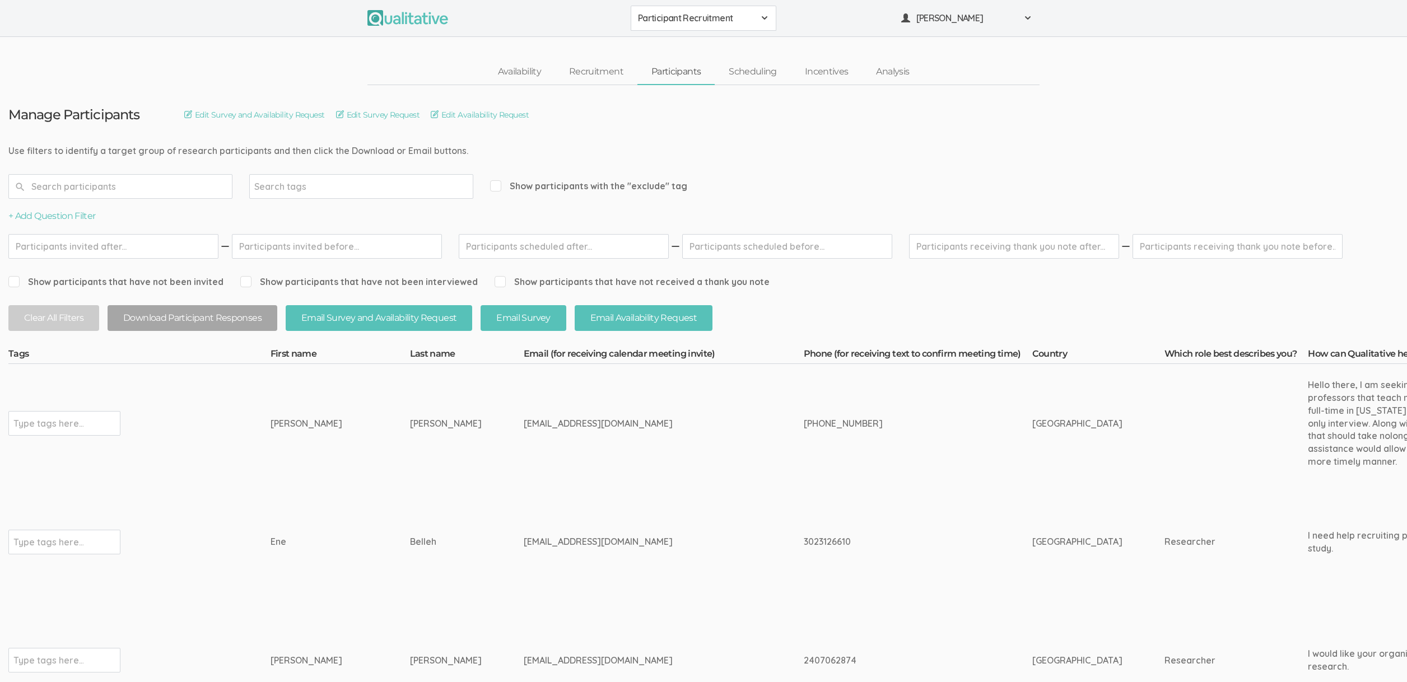
click at [216, 432] on tags-input "Type tags here..." at bounding box center [118, 423] width 220 height 25
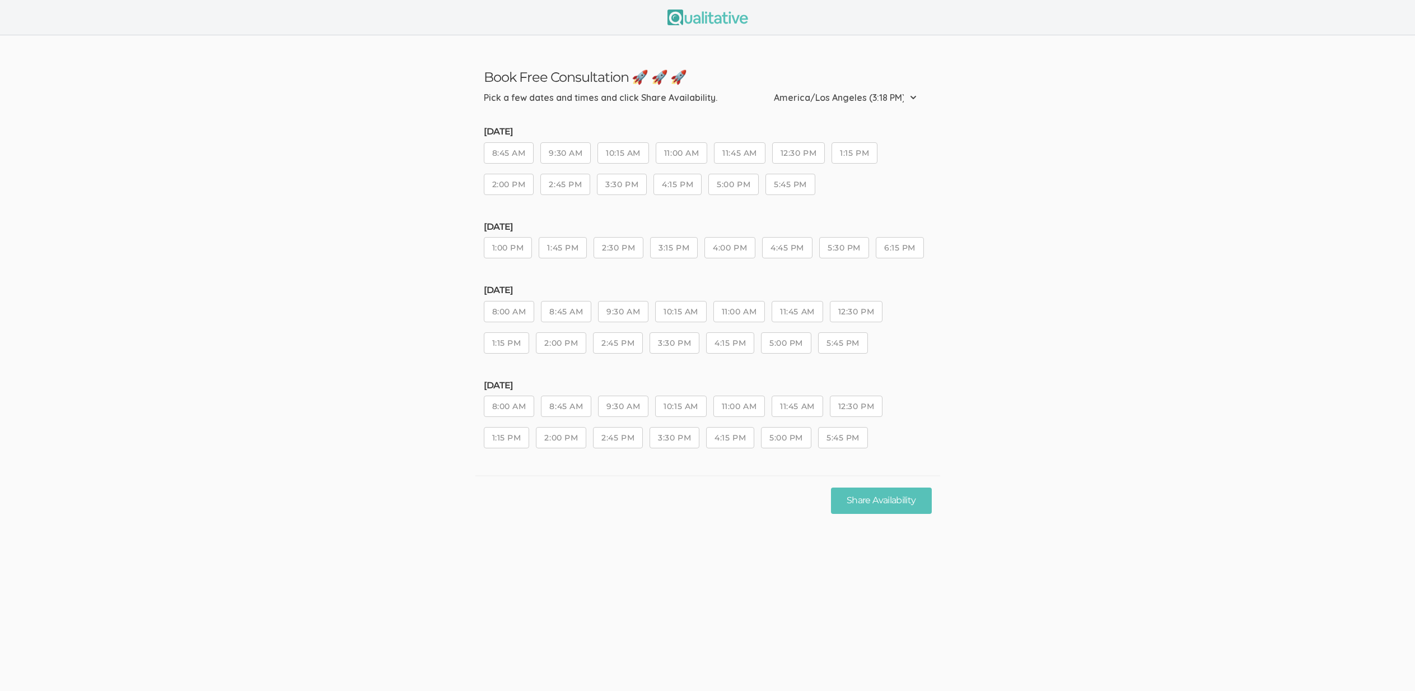
click at [335, 581] on ui-view "Book Free Consultation 🚀 🚀 🚀 Pick a few dates and times and click Share Availab…" at bounding box center [707, 345] width 1415 height 691
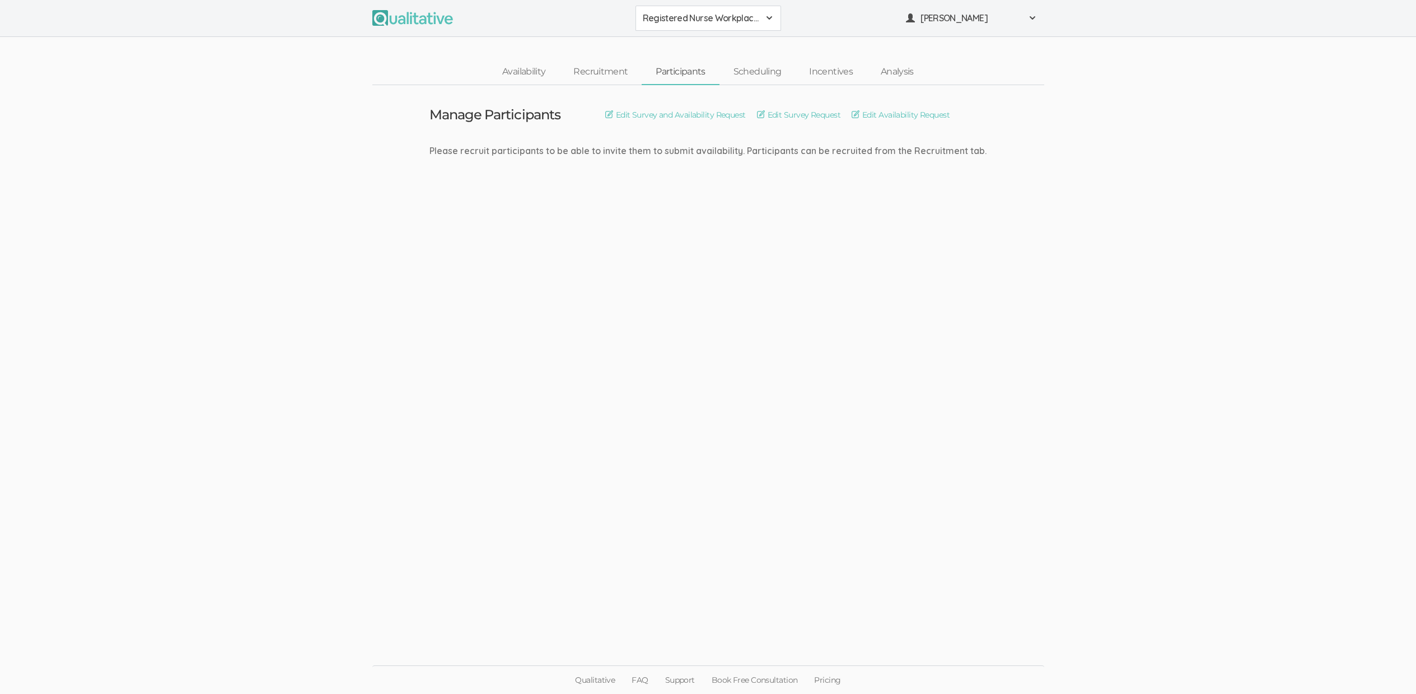
click at [799, 547] on ui-view "Manage Participants Edit Survey and Availability Request Edit Survey Request Ed…" at bounding box center [708, 347] width 1416 height 524
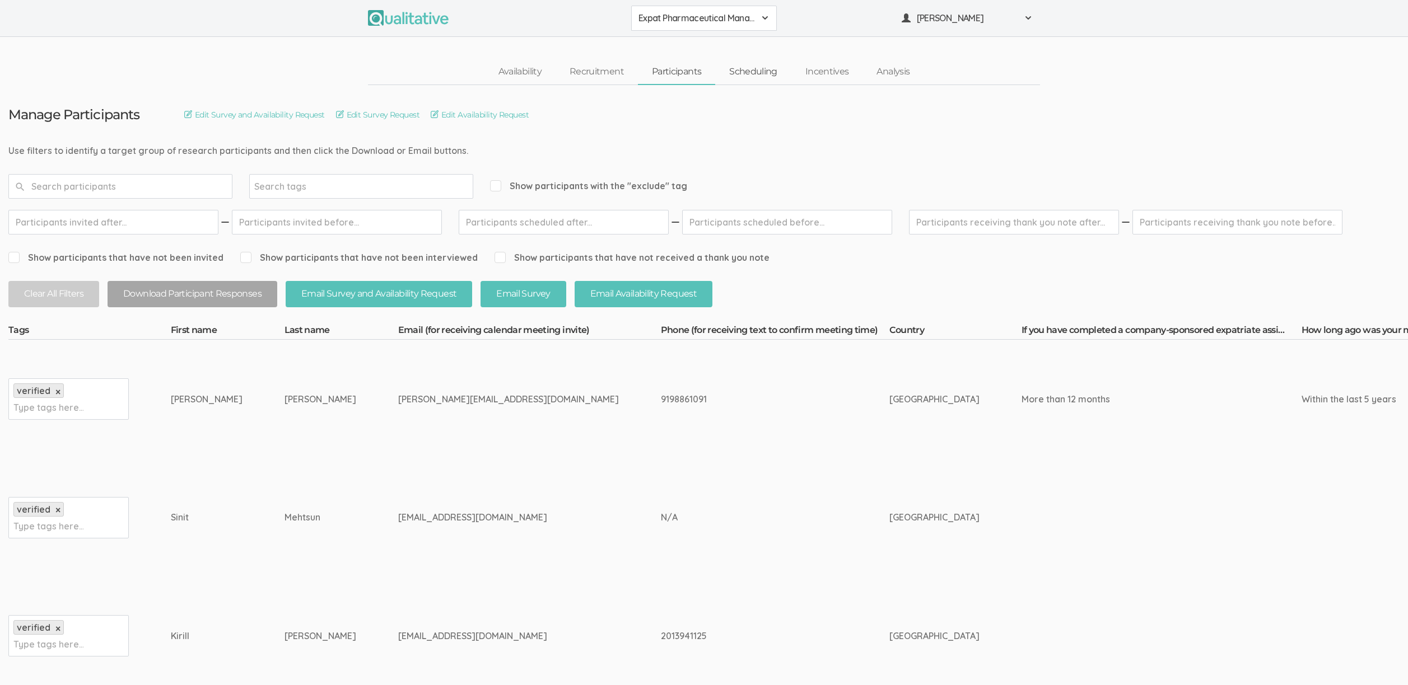
click at [756, 79] on link "Scheduling" at bounding box center [753, 72] width 76 height 24
click at [521, 497] on td "alejandro.h.gomez1@gmail.com" at bounding box center [533, 518] width 263 height 119
